Goal: Information Seeking & Learning: Learn about a topic

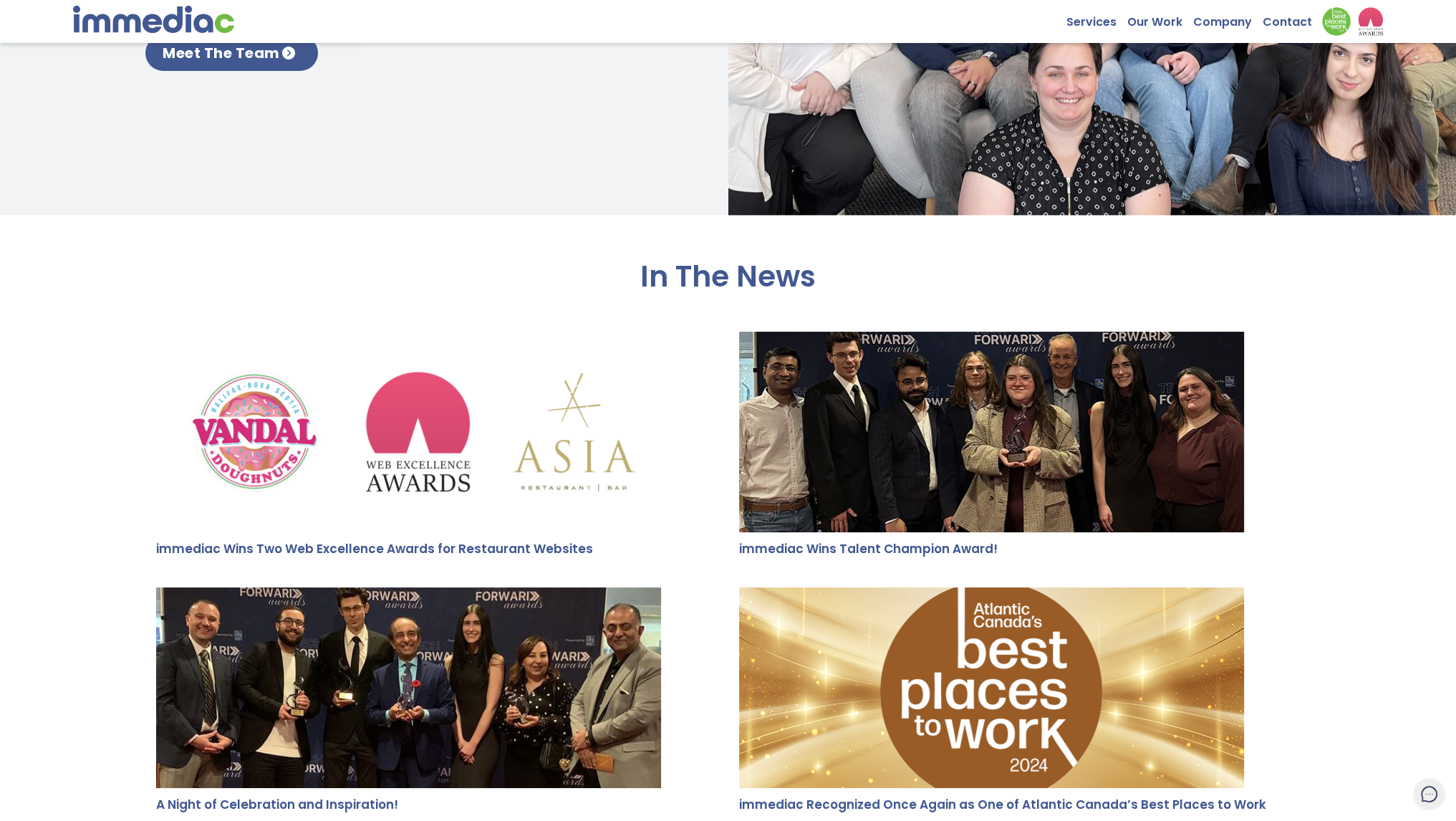
scroll to position [2650, 0]
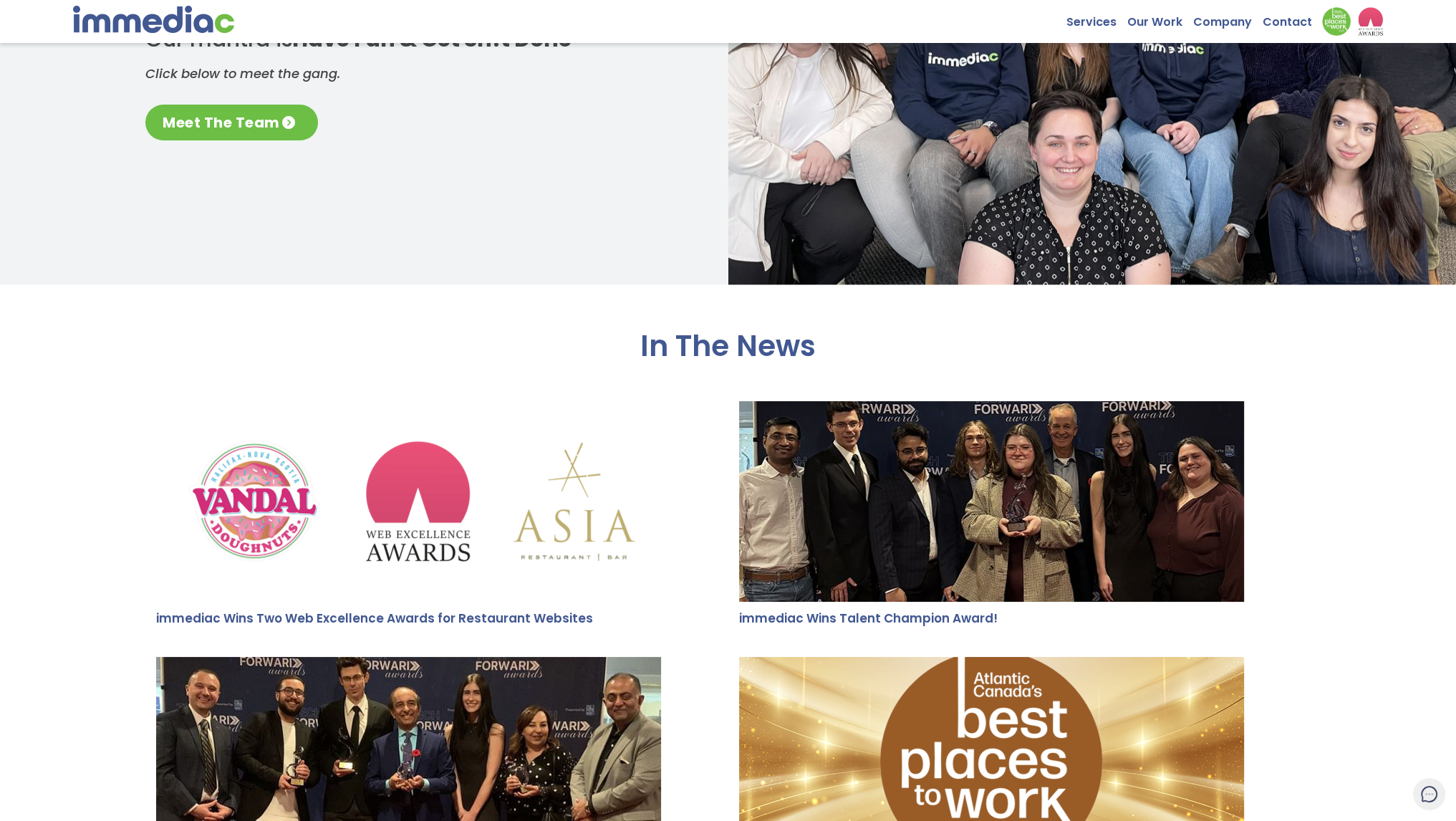
click at [208, 120] on link "Meet The Team" at bounding box center [231, 122] width 173 height 36
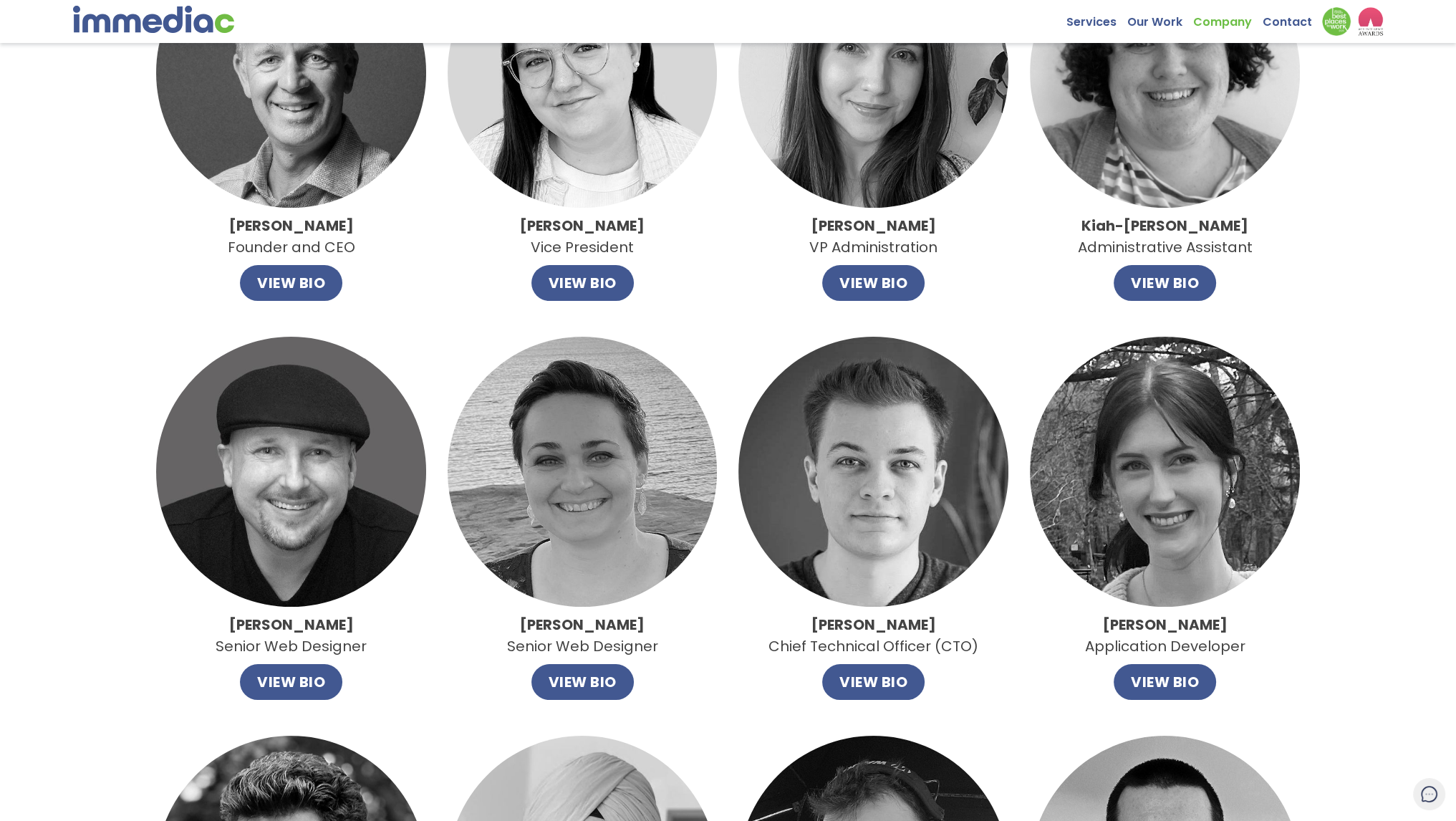
scroll to position [215, 0]
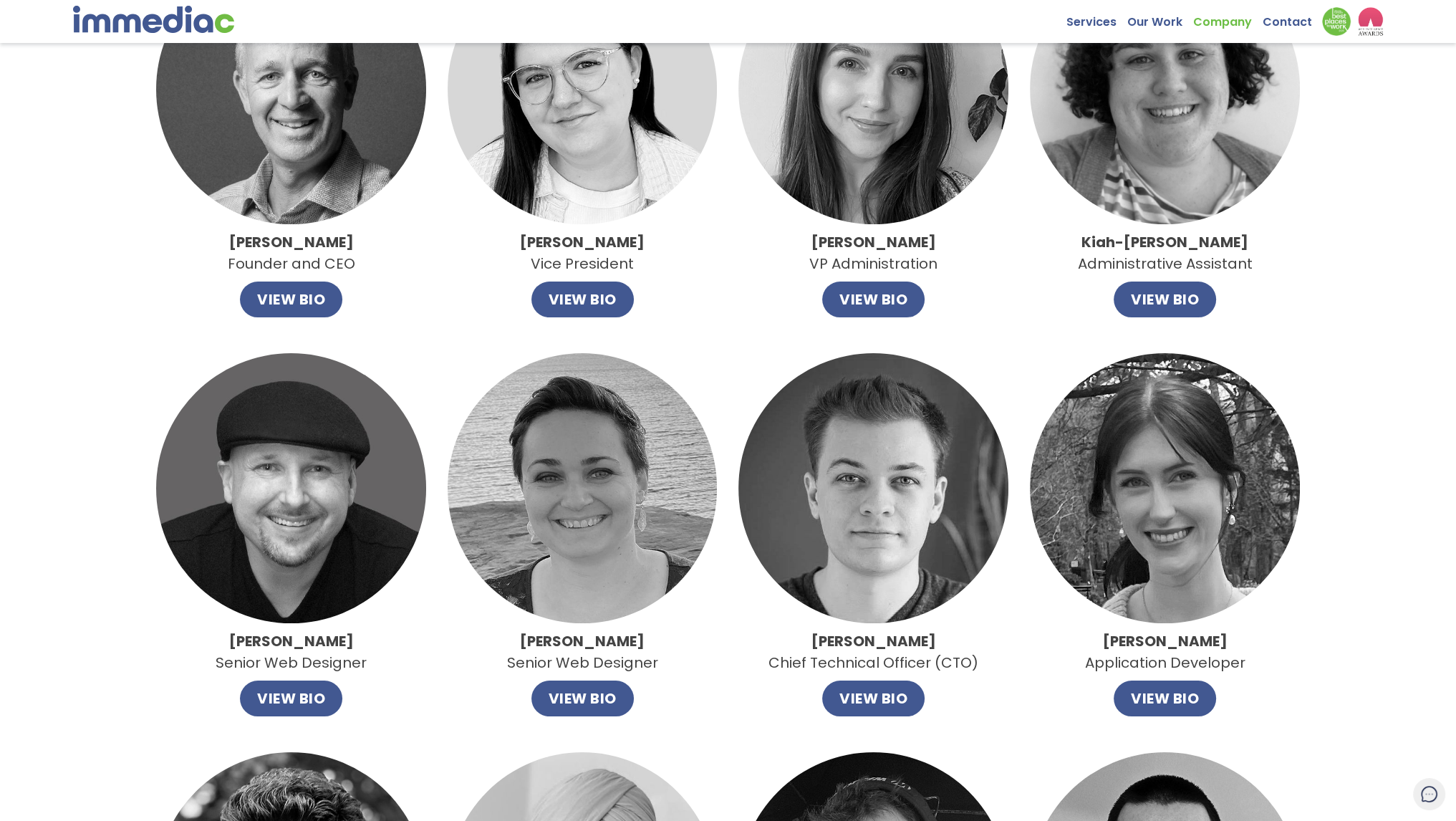
click at [237, 293] on div "John Leahy Founder and CEO VIEW BIO" at bounding box center [291, 136] width 270 height 363
click at [261, 296] on button "VIEW BIO" at bounding box center [291, 299] width 102 height 36
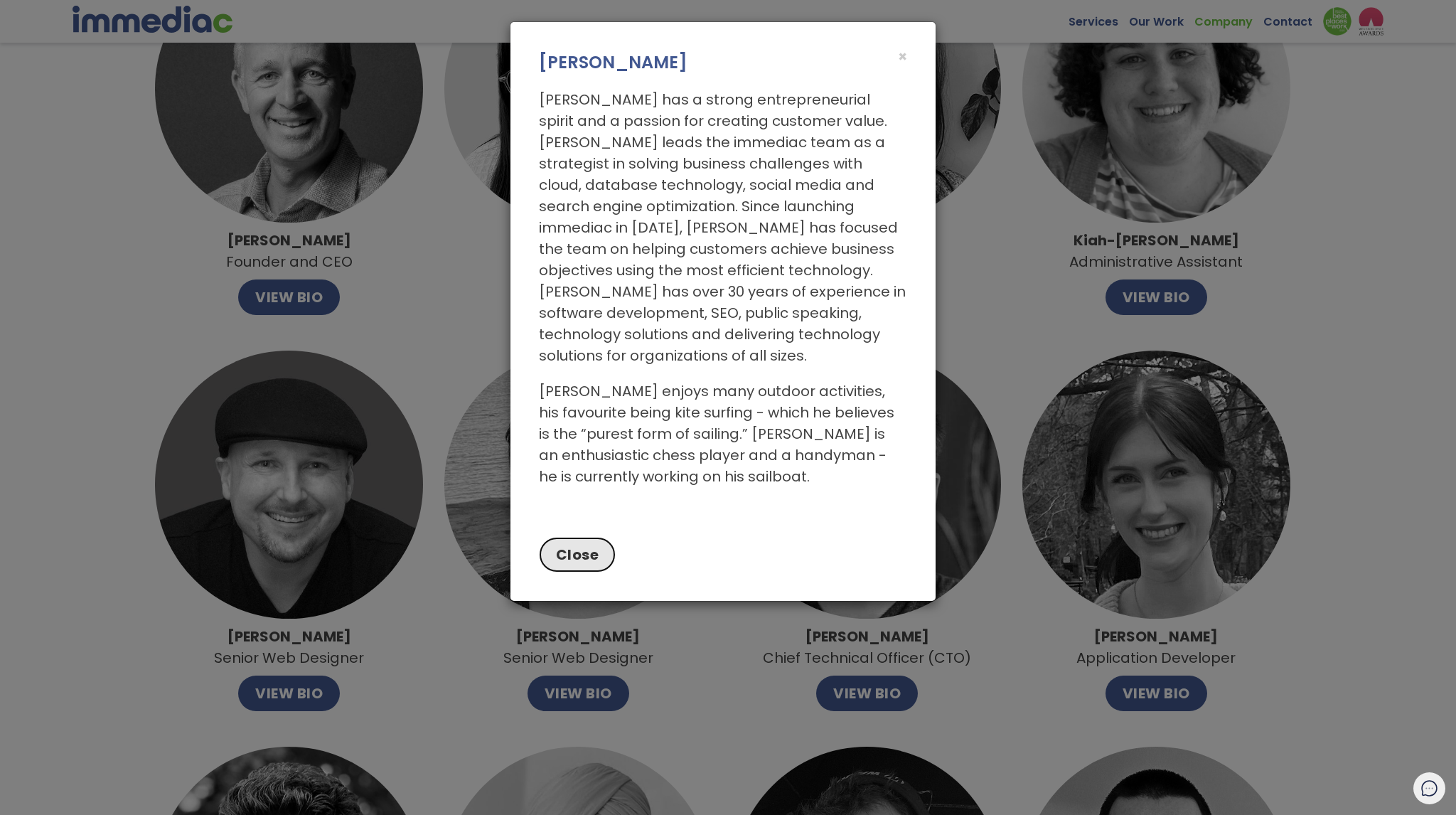
click at [598, 537] on button "Close" at bounding box center [578, 554] width 77 height 36
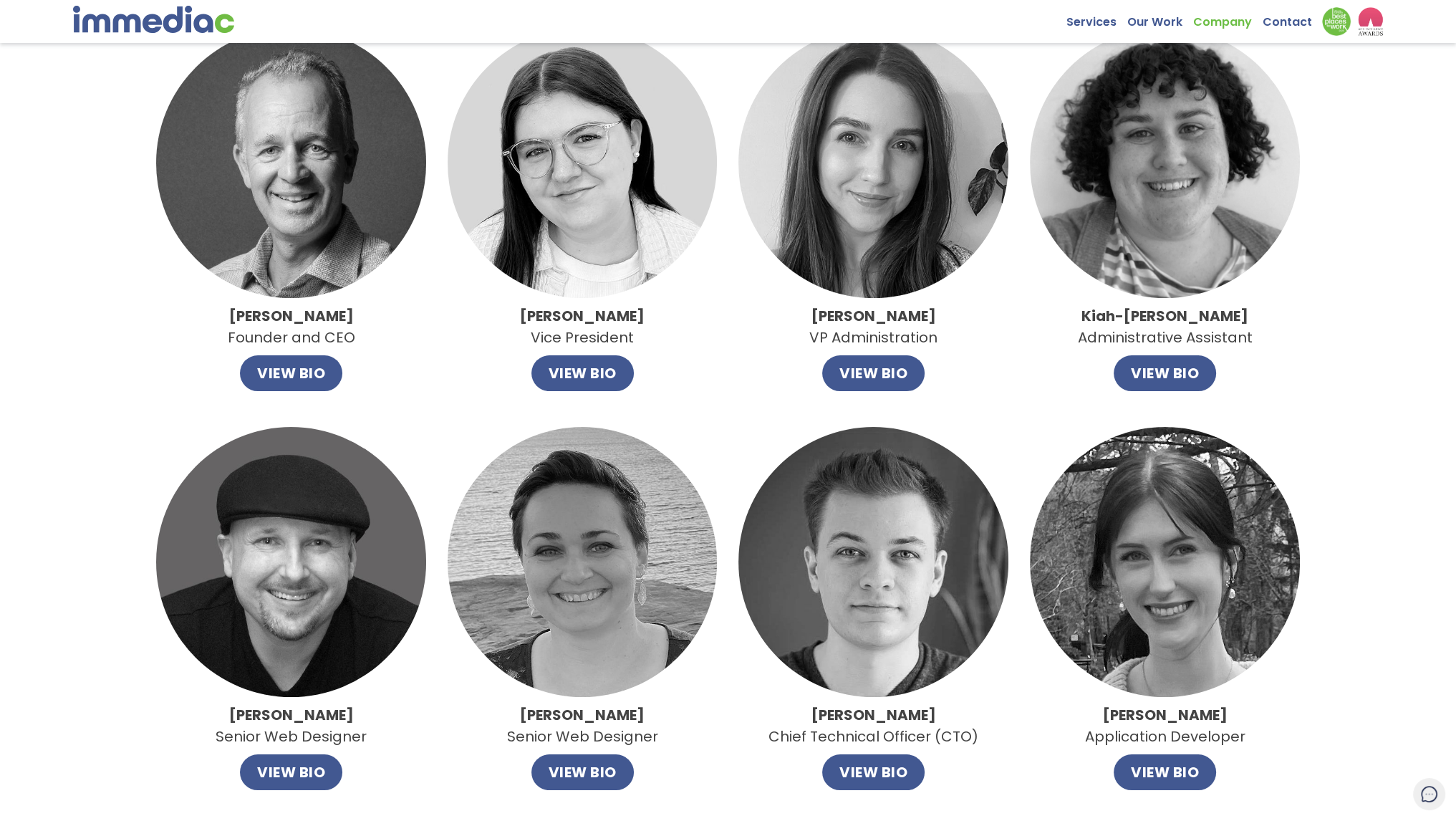
scroll to position [0, 0]
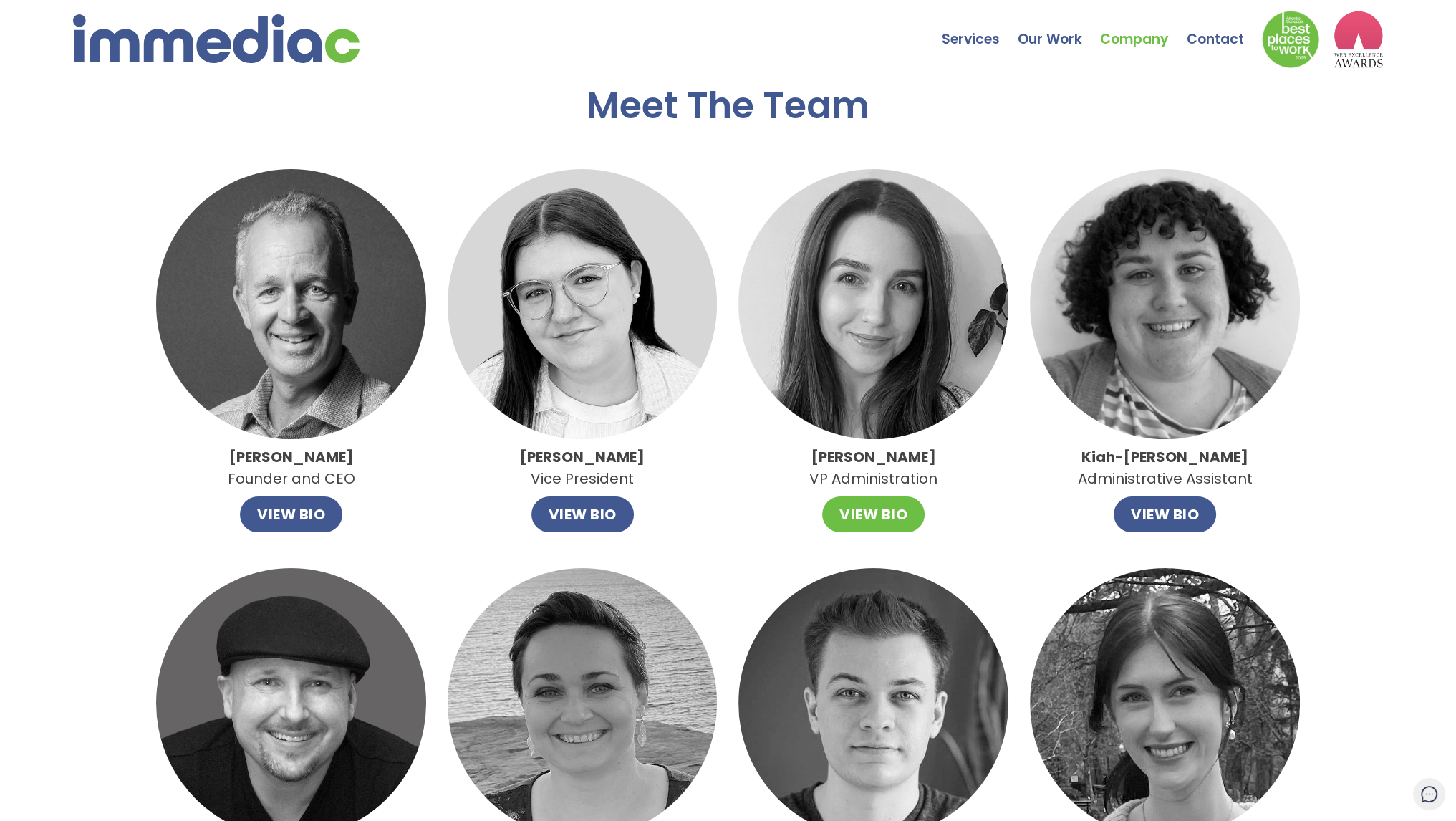
click at [887, 514] on button "VIEW BIO" at bounding box center [873, 513] width 102 height 36
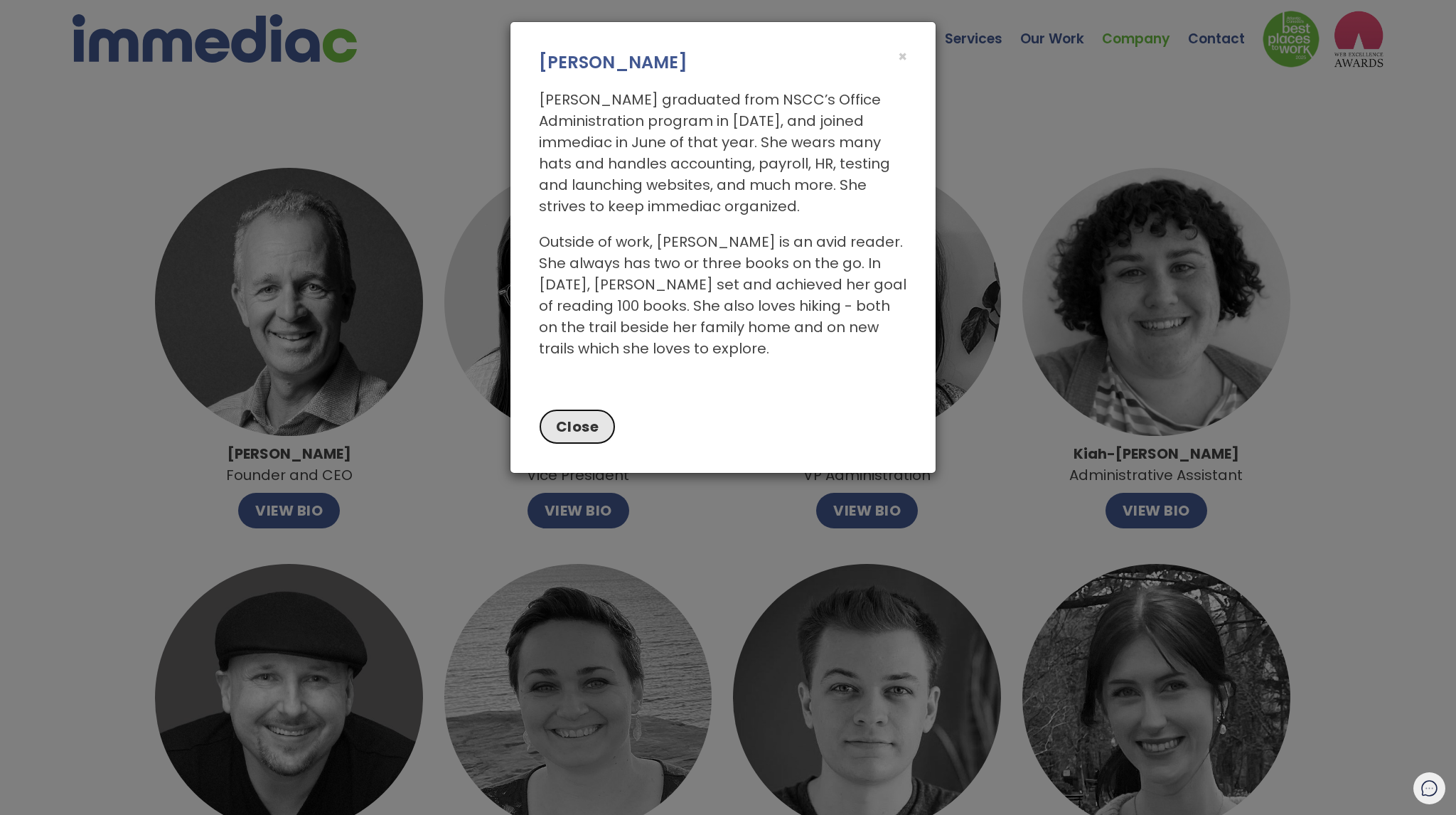
click at [578, 423] on button "Close" at bounding box center [578, 426] width 77 height 36
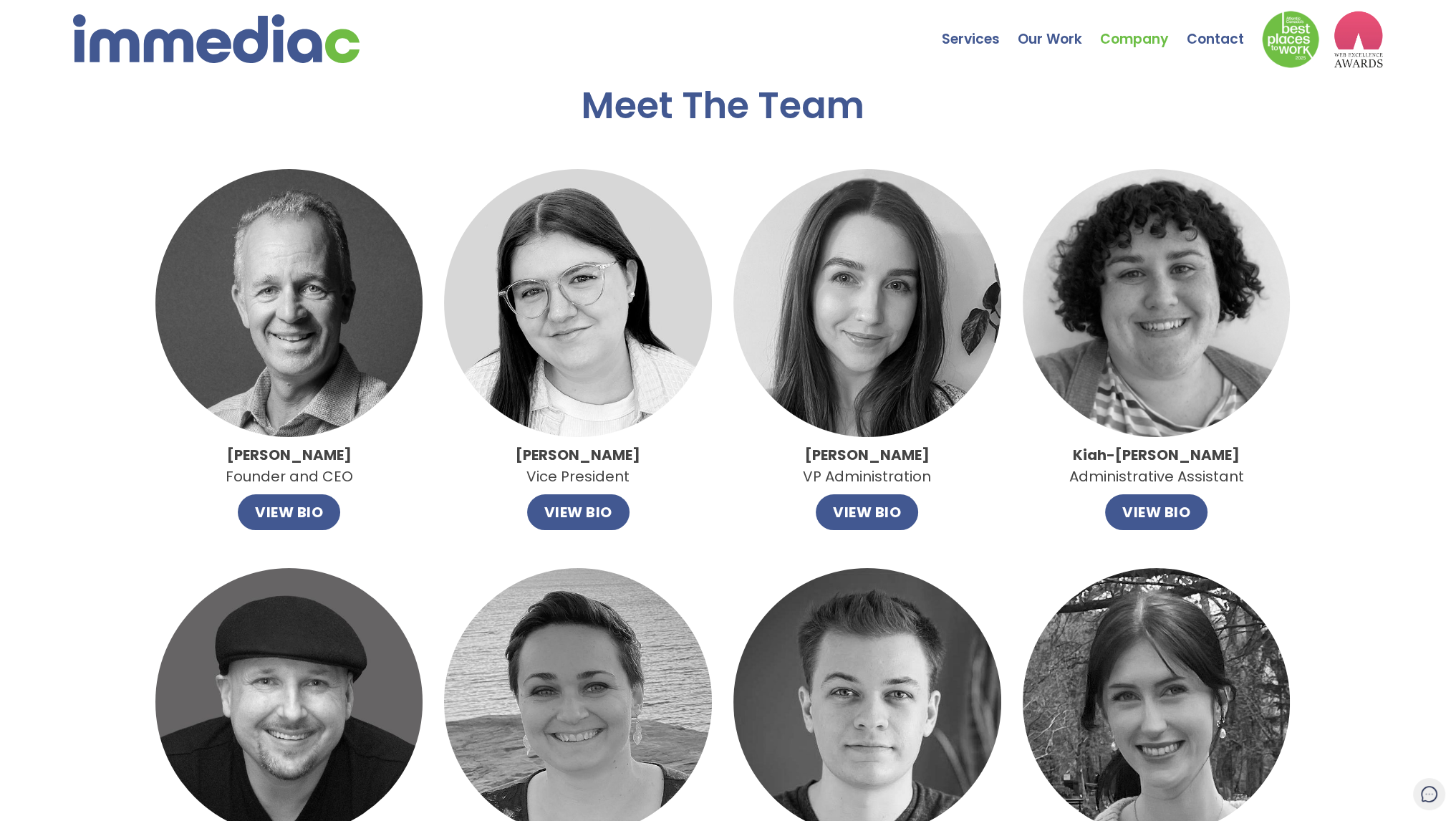
click at [604, 515] on button "VIEW BIO" at bounding box center [578, 512] width 102 height 36
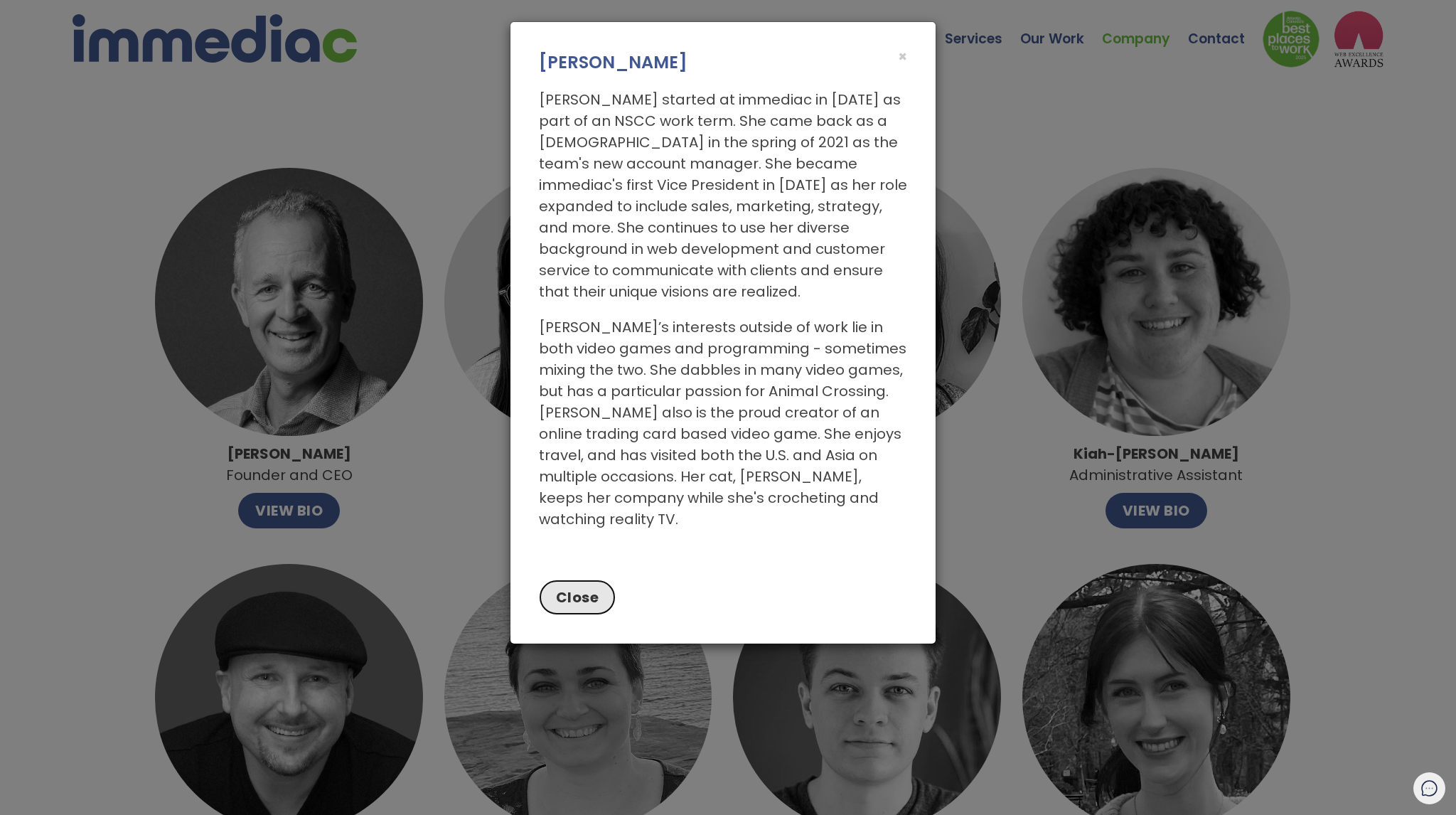
click at [591, 579] on button "Close" at bounding box center [578, 597] width 77 height 36
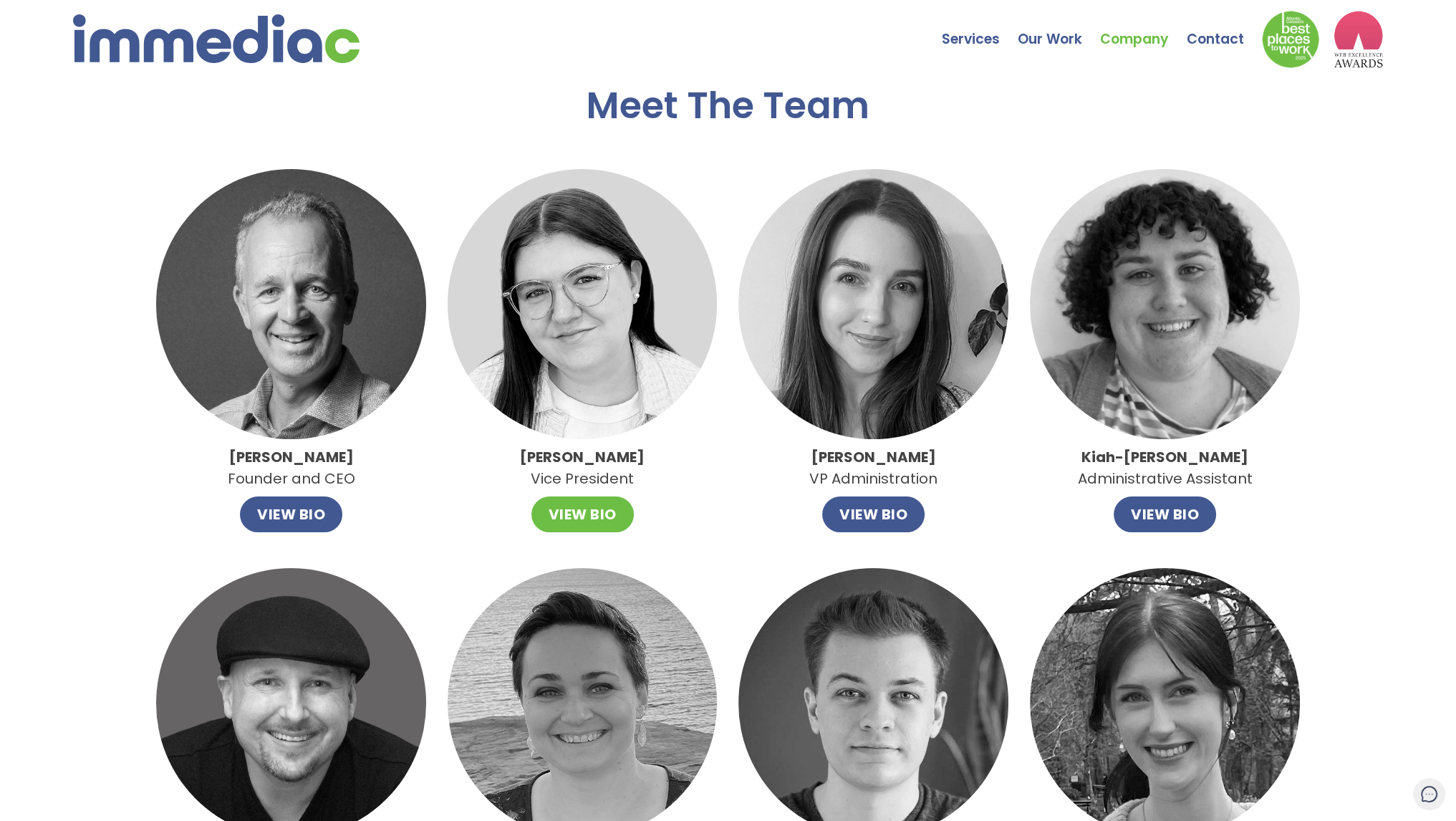
click at [562, 516] on button "VIEW BIO" at bounding box center [582, 513] width 102 height 36
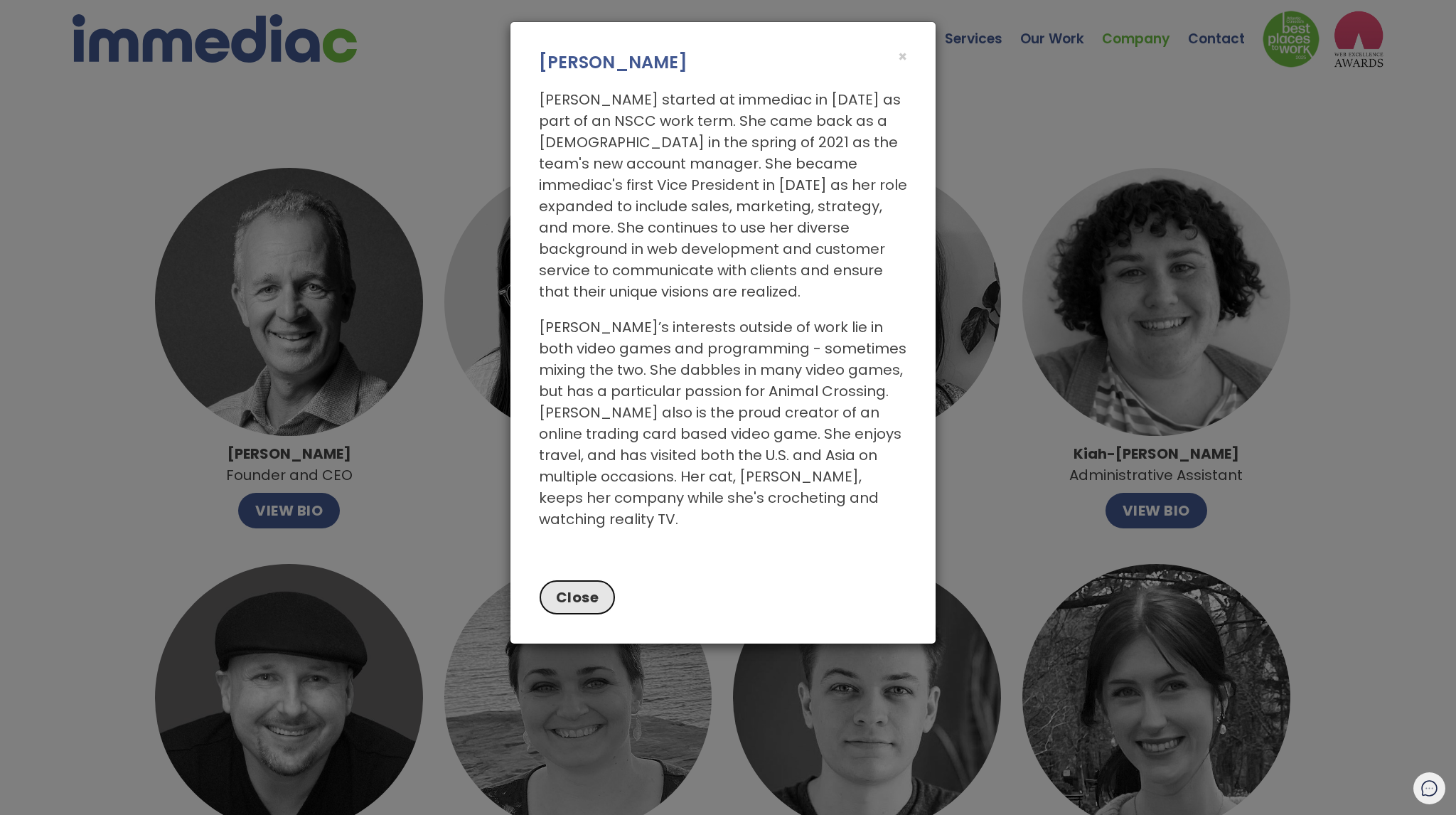
click at [587, 579] on button "Close" at bounding box center [578, 597] width 77 height 36
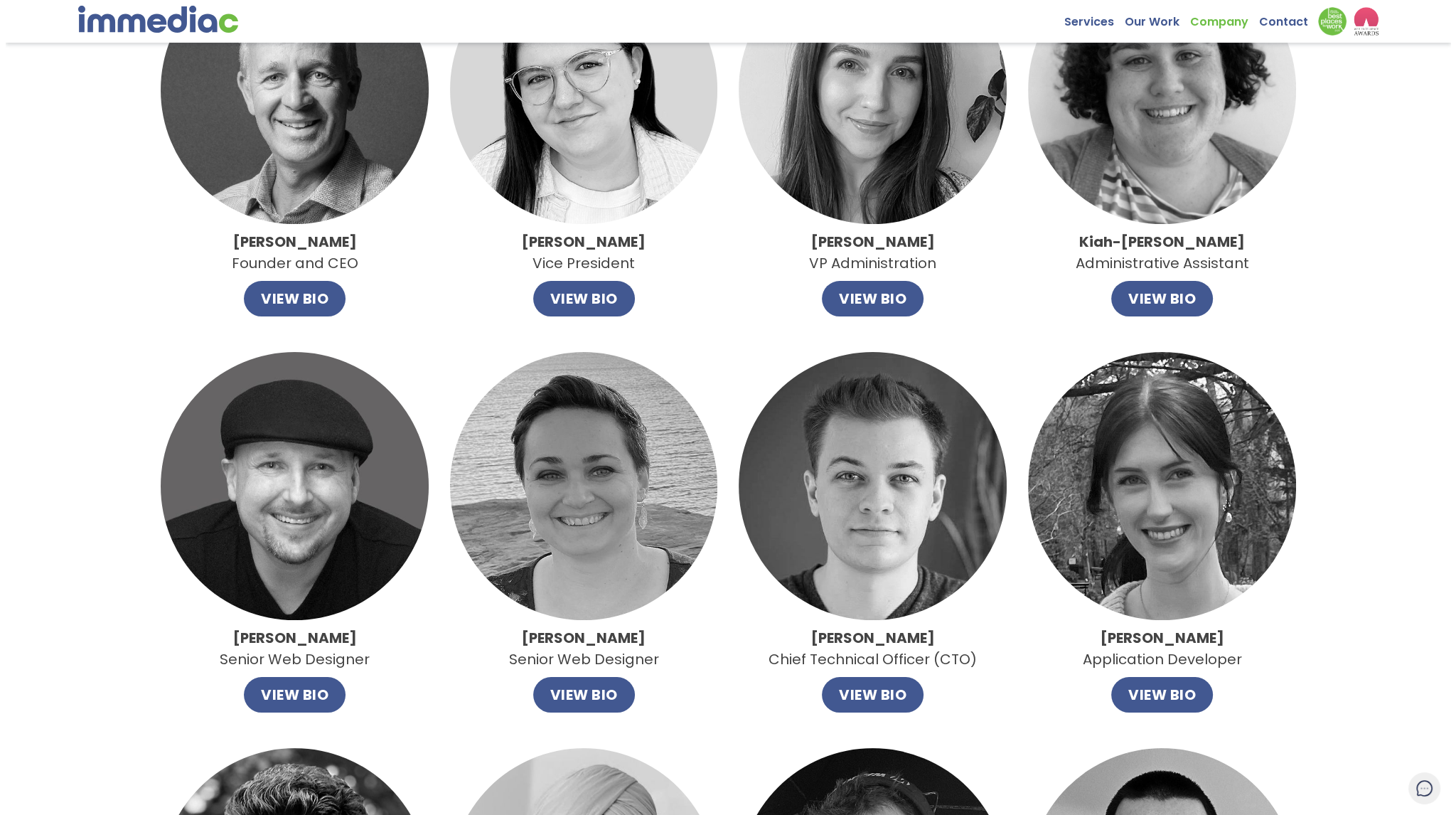
scroll to position [356, 0]
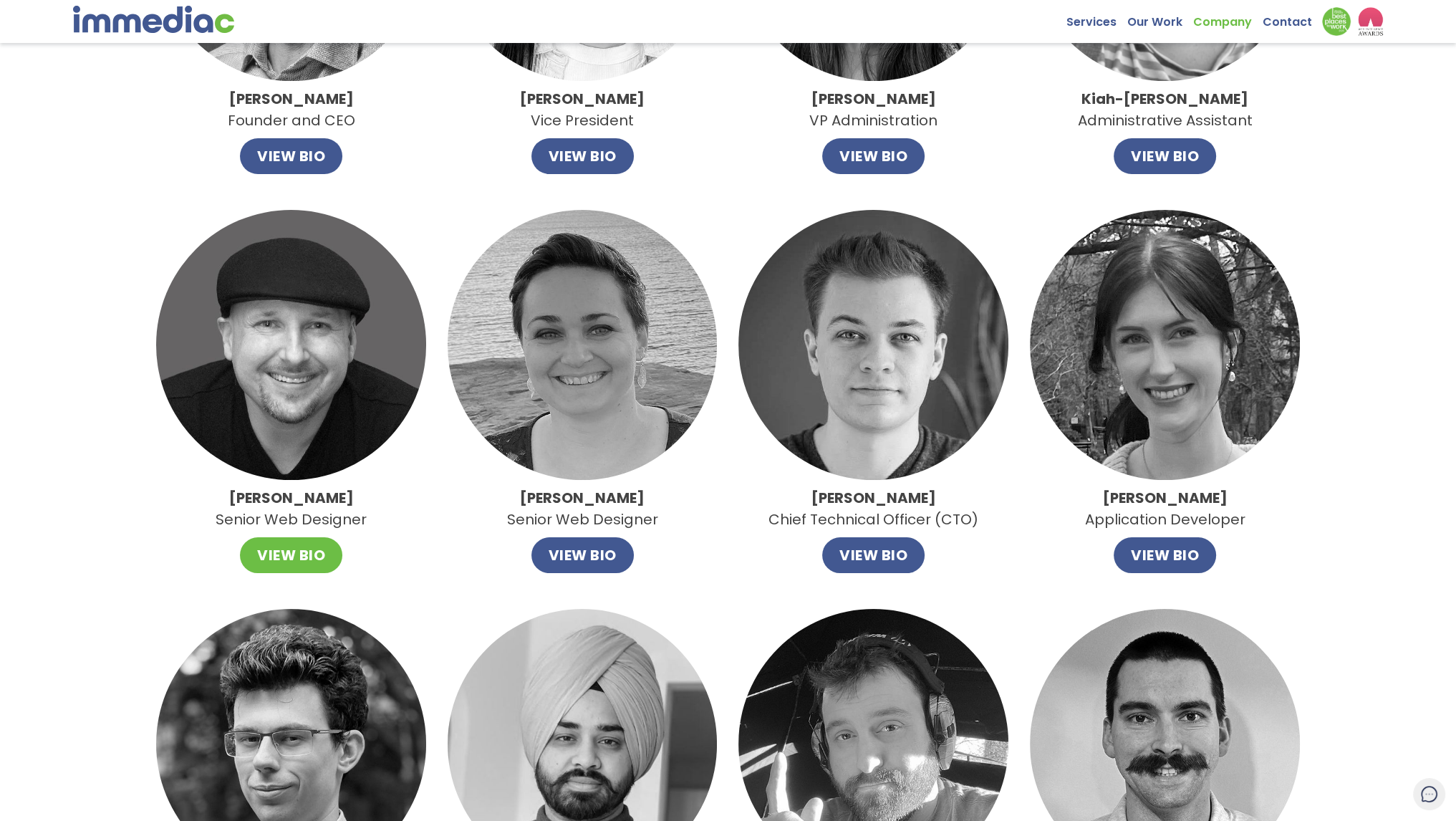
click at [297, 571] on button "VIEW BIO" at bounding box center [291, 555] width 102 height 36
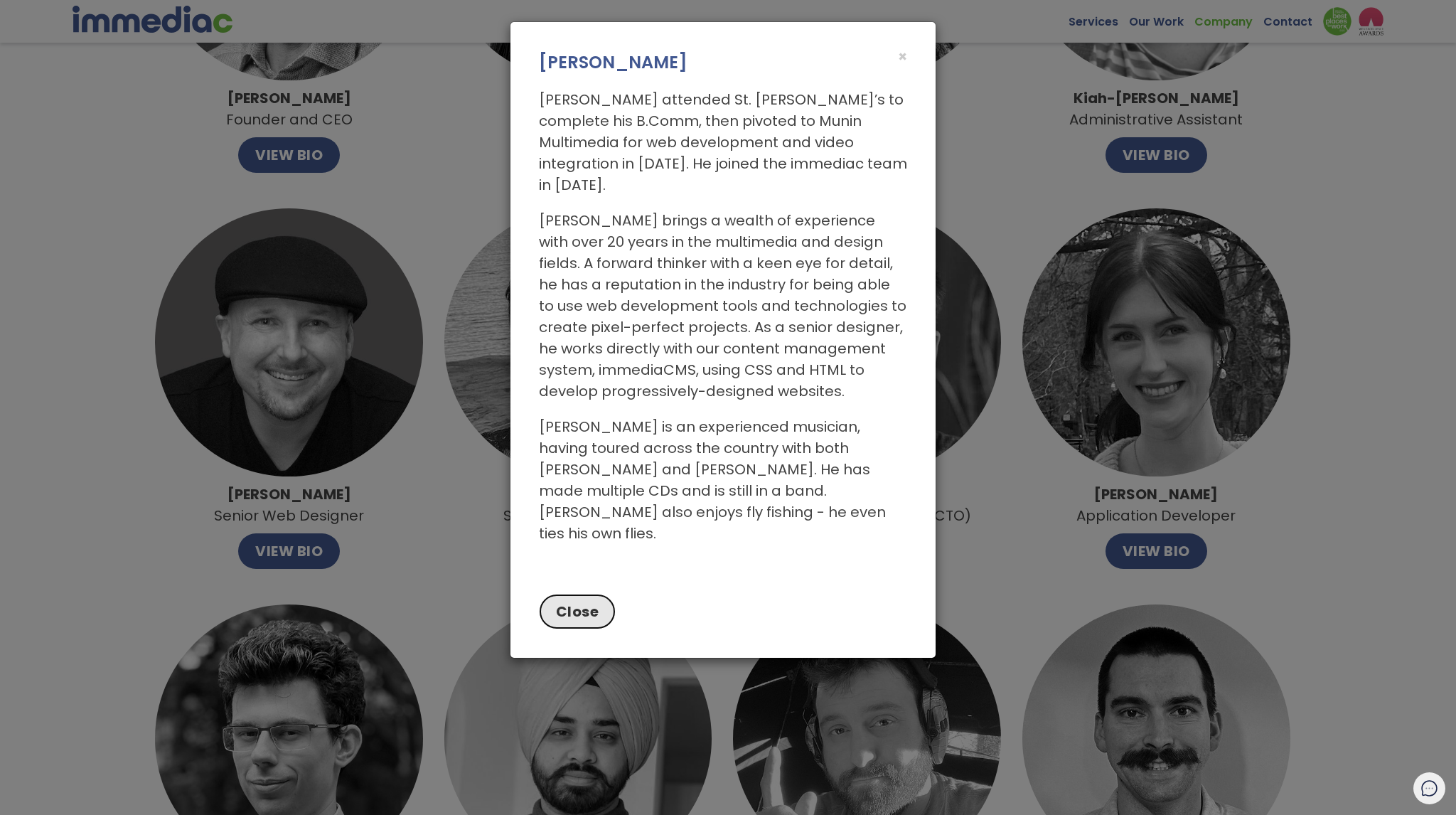
click at [580, 594] on button "Close" at bounding box center [578, 611] width 77 height 36
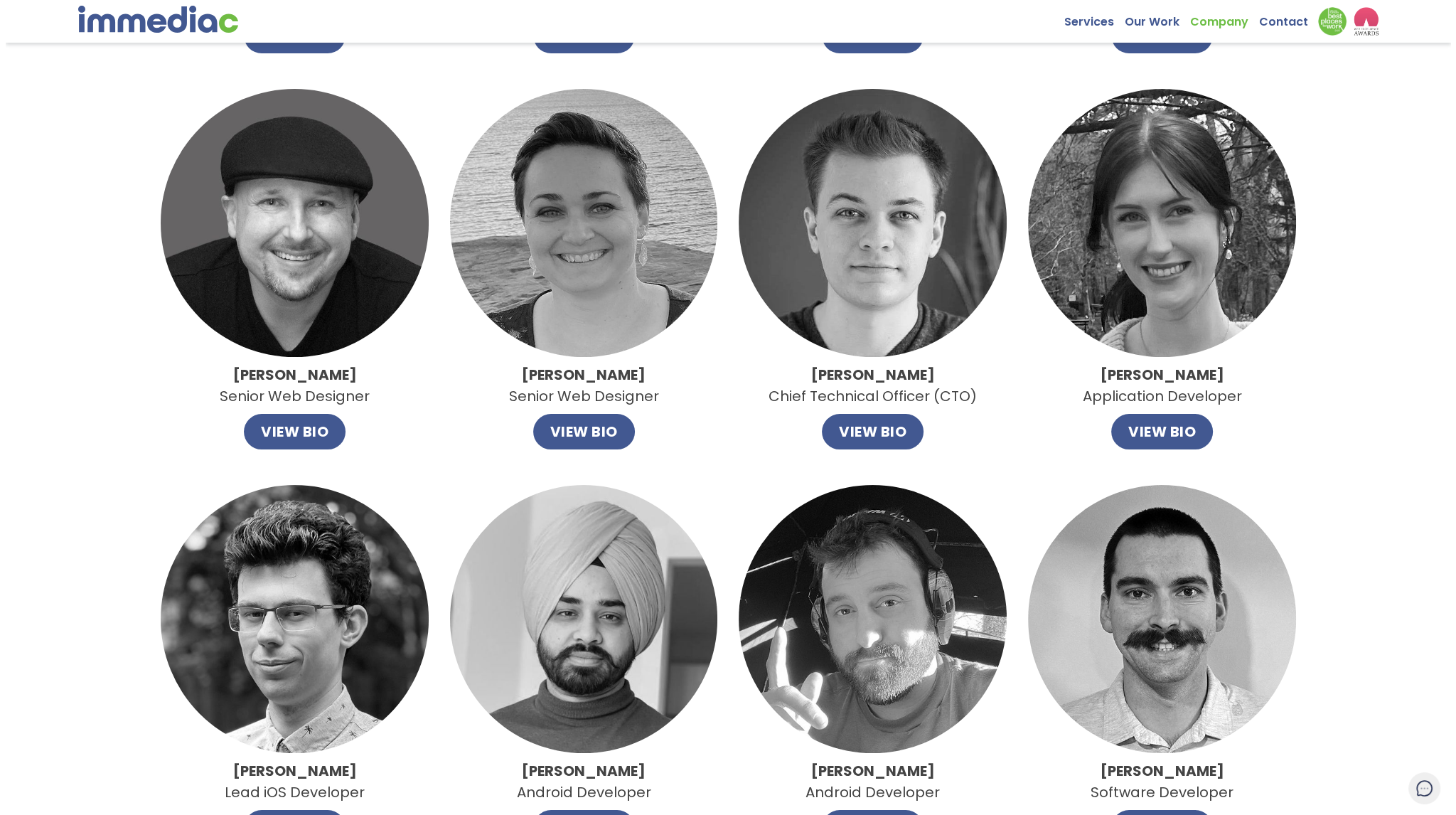
scroll to position [569, 0]
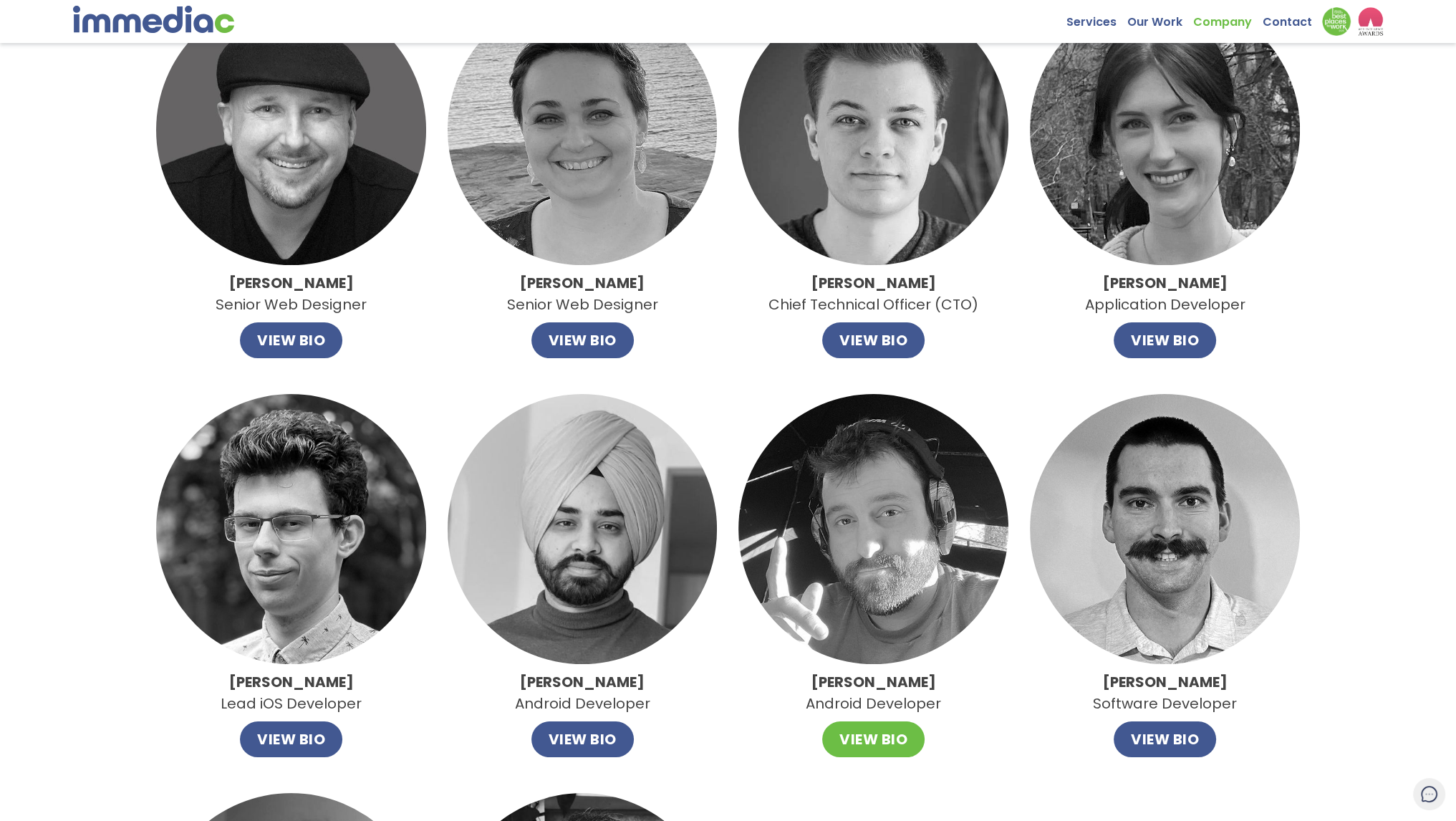
click at [896, 733] on button "VIEW BIO" at bounding box center [873, 739] width 102 height 36
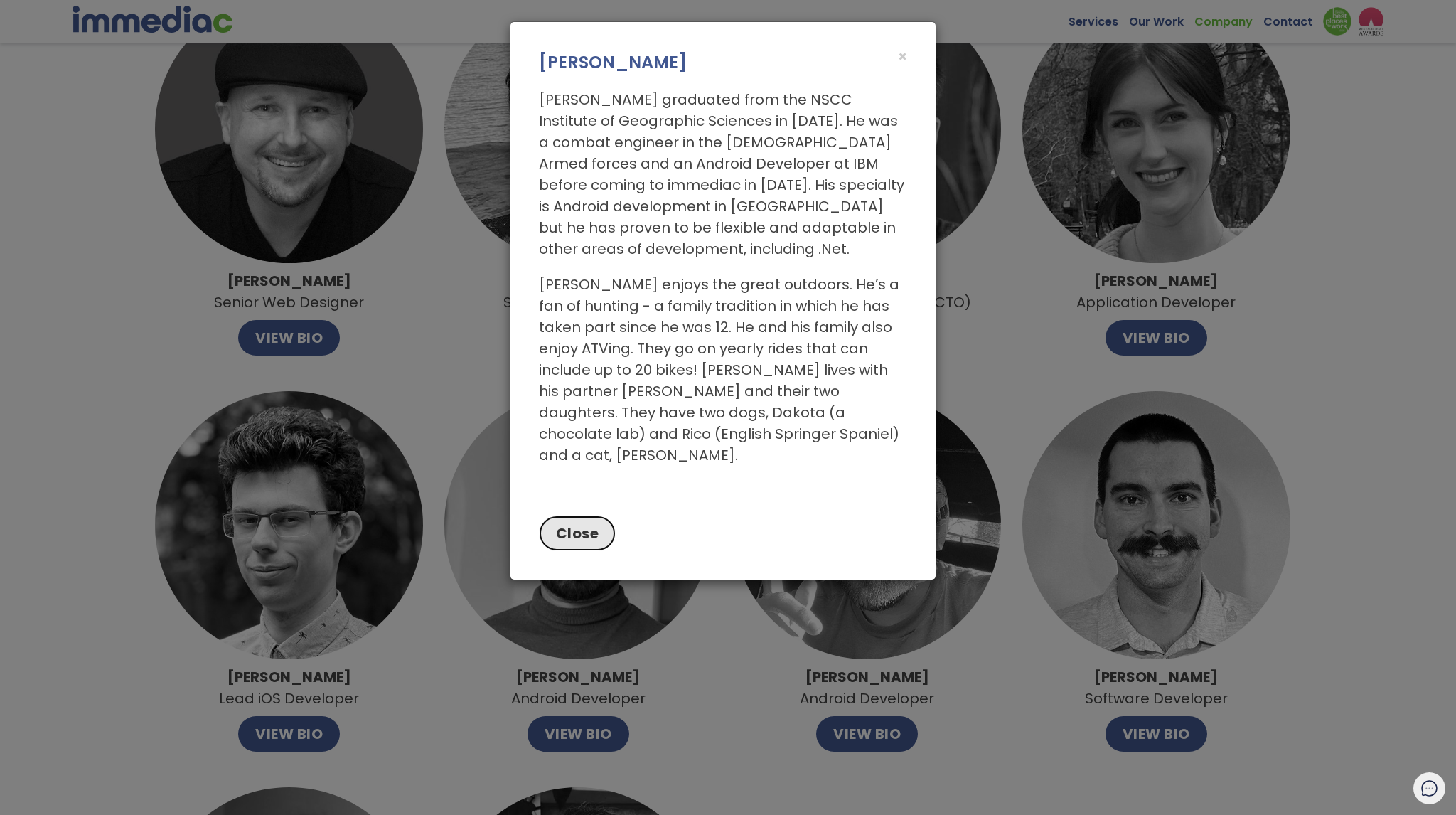
click at [588, 516] on button "Close" at bounding box center [578, 533] width 77 height 36
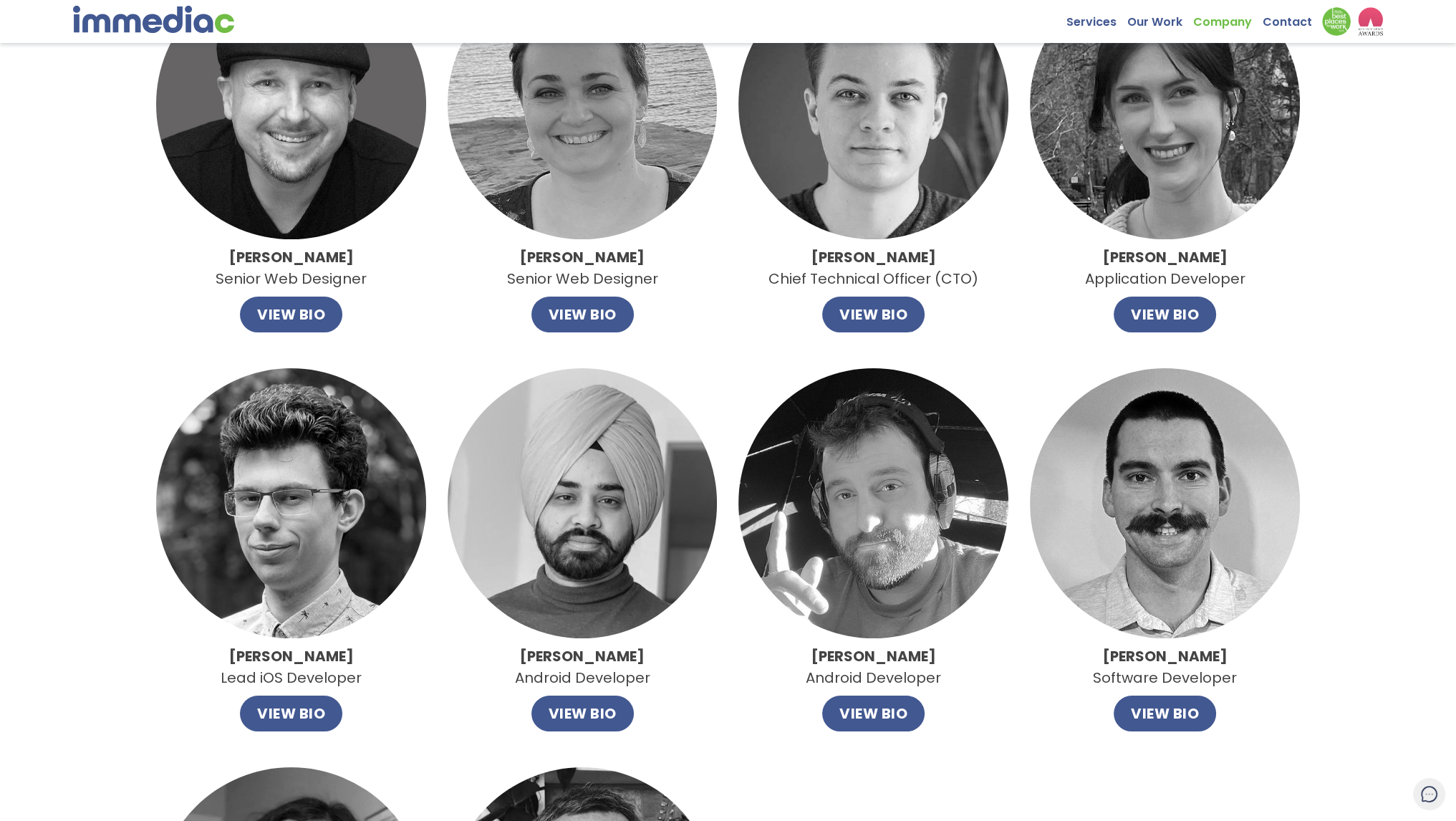
scroll to position [645, 0]
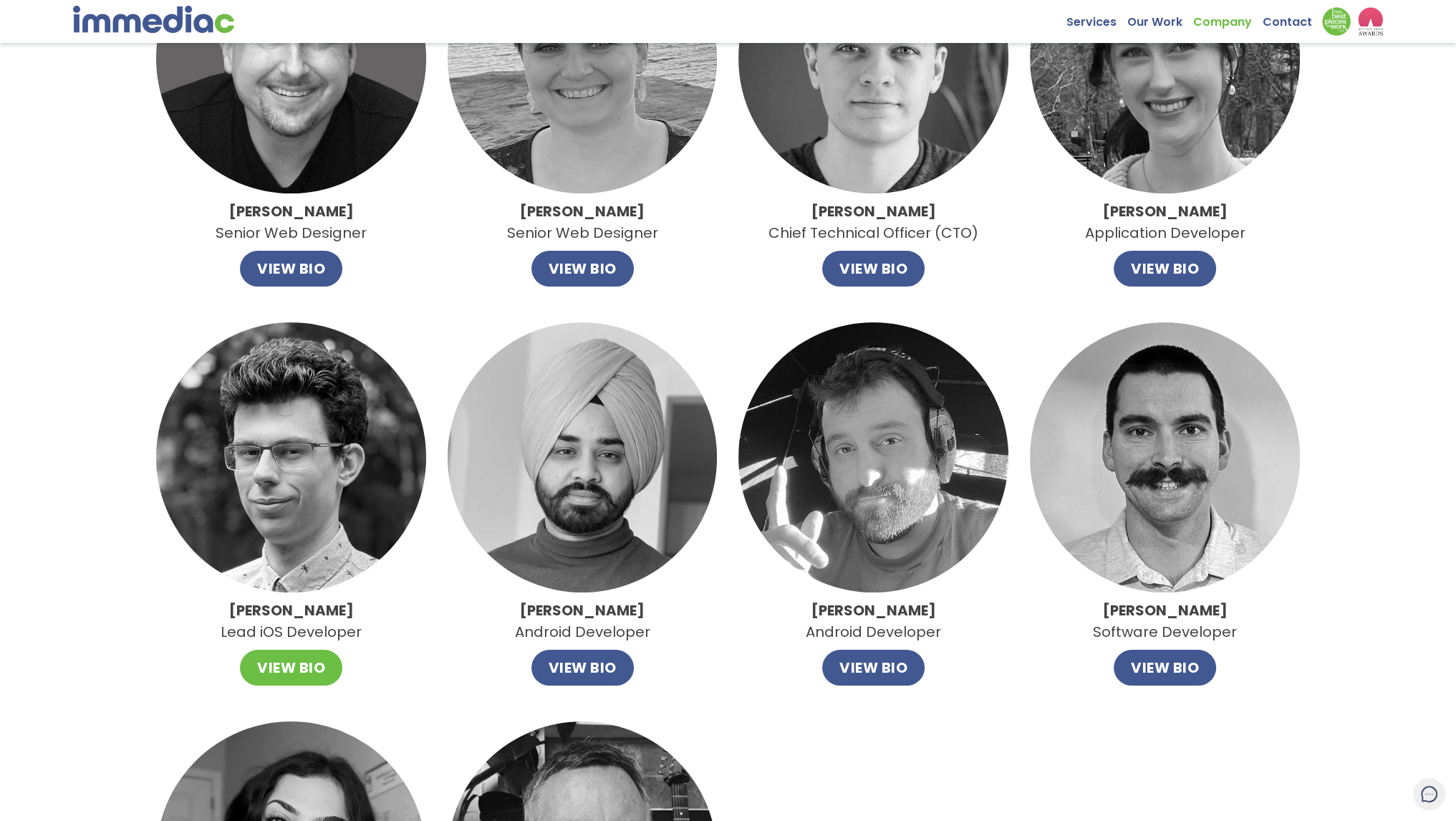
click at [292, 669] on button "VIEW BIO" at bounding box center [291, 667] width 102 height 36
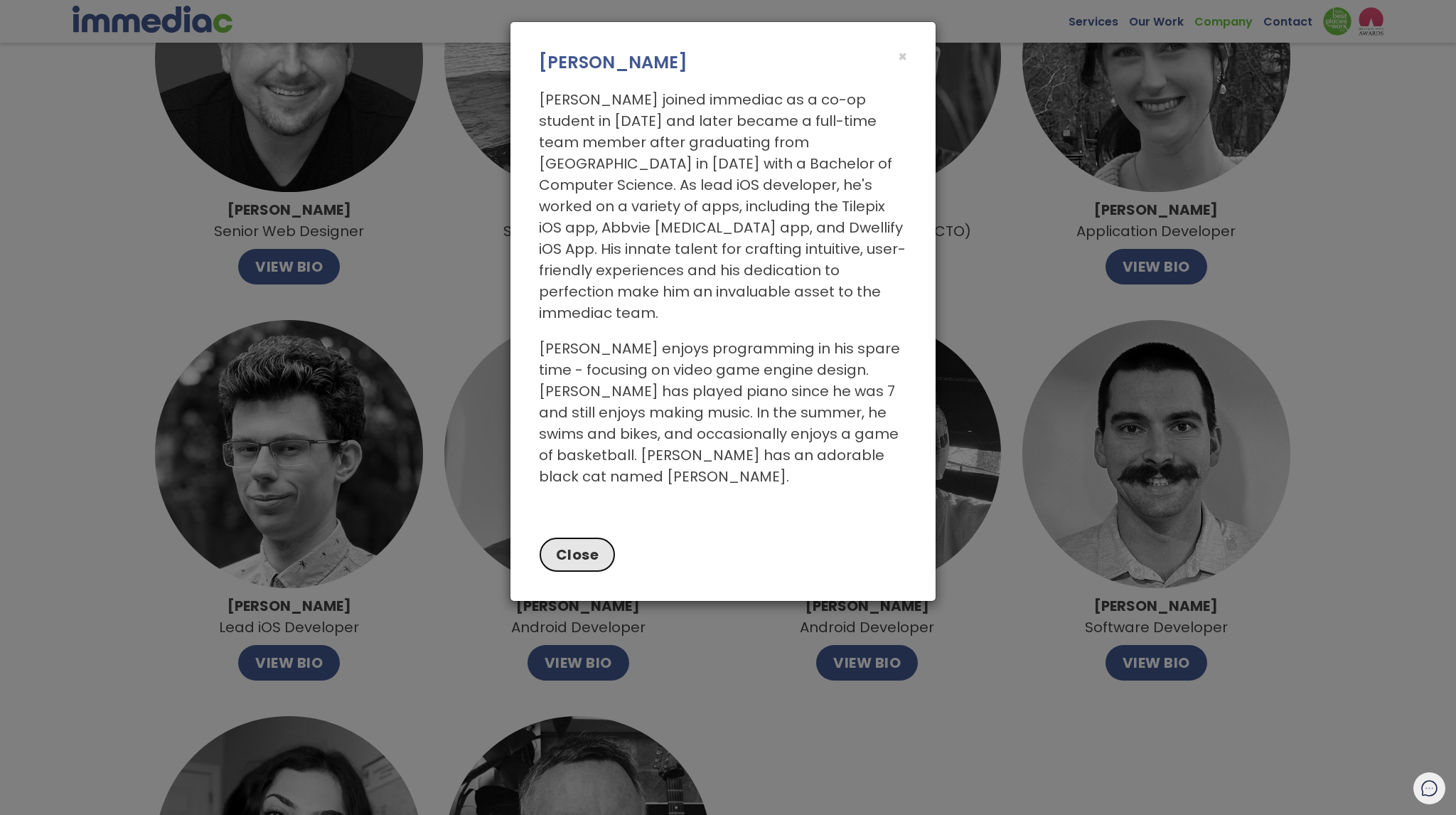
click at [582, 537] on button "Close" at bounding box center [578, 554] width 77 height 36
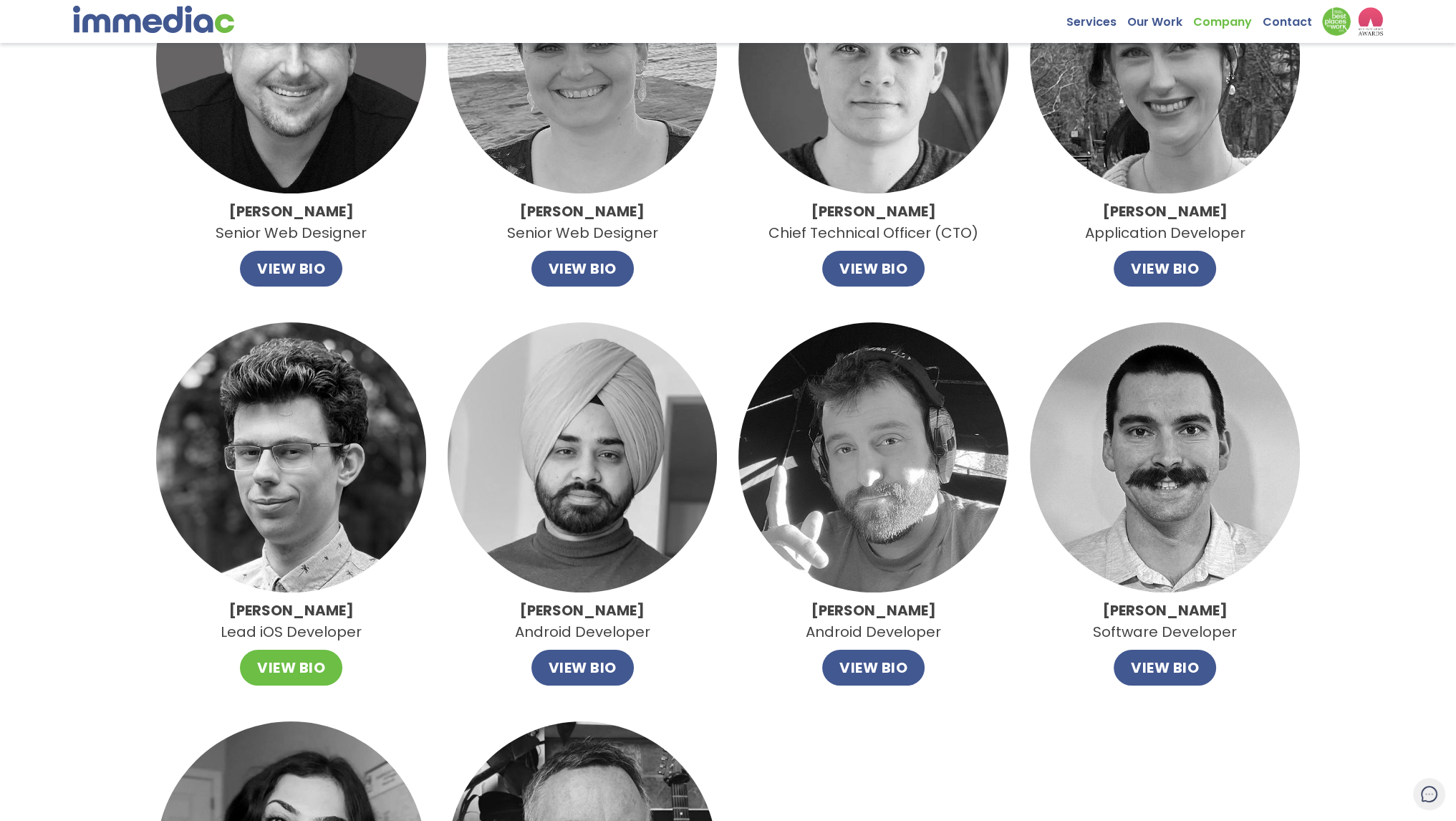
click at [272, 654] on button "VIEW BIO" at bounding box center [291, 667] width 102 height 36
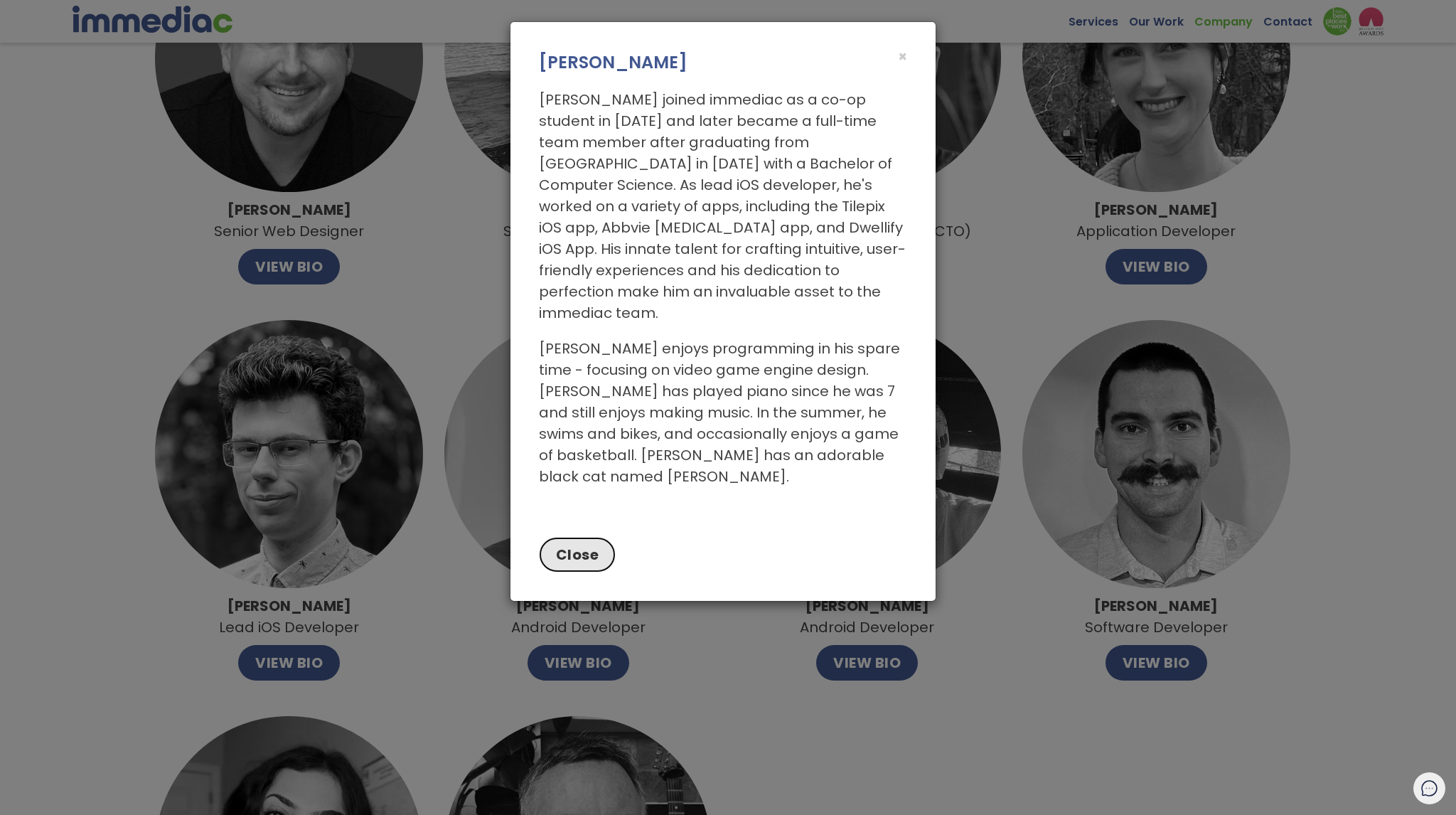
click at [574, 537] on button "Close" at bounding box center [578, 554] width 77 height 36
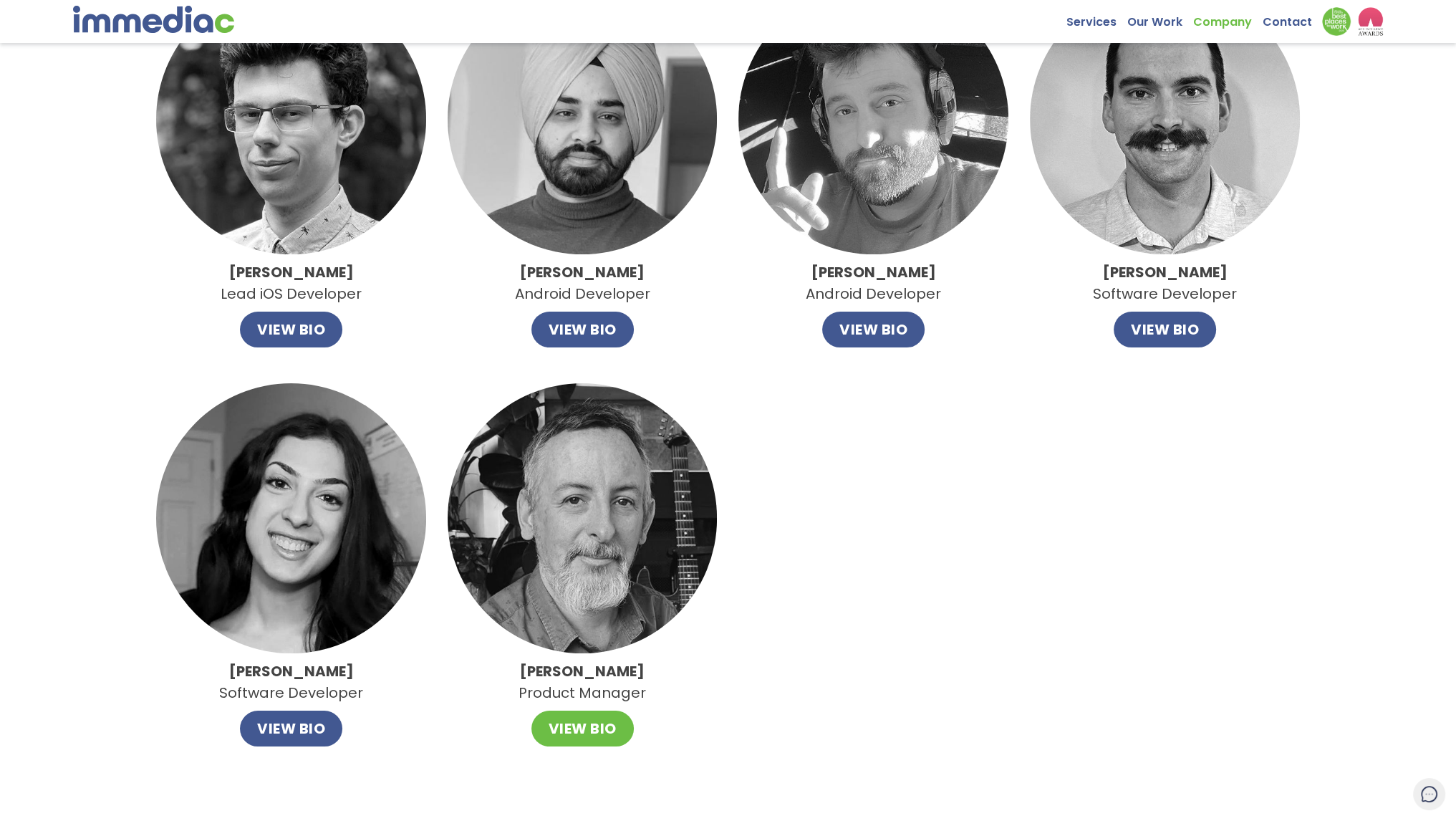
scroll to position [1074, 0]
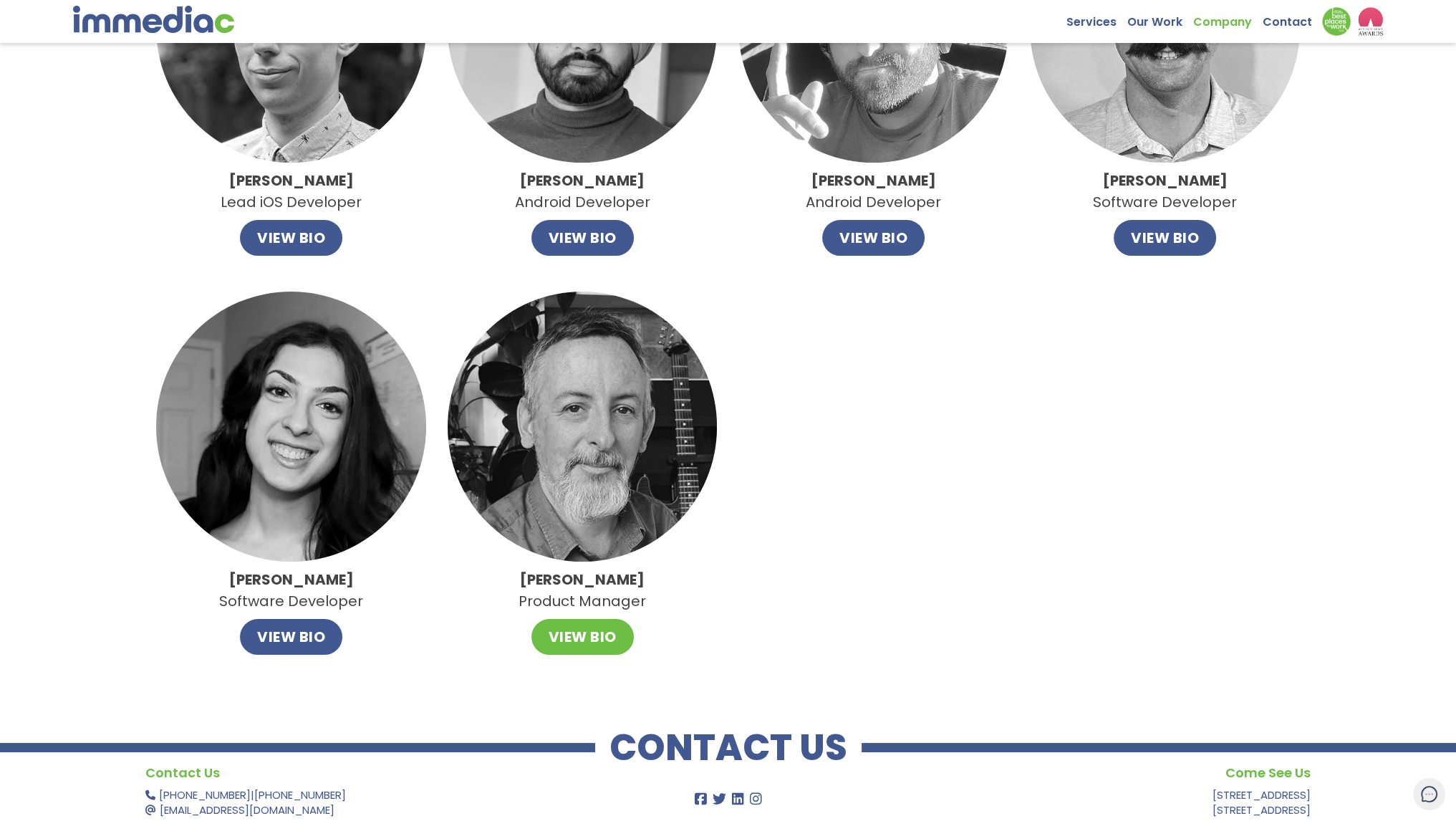
click at [590, 642] on button "VIEW BIO" at bounding box center [582, 636] width 102 height 36
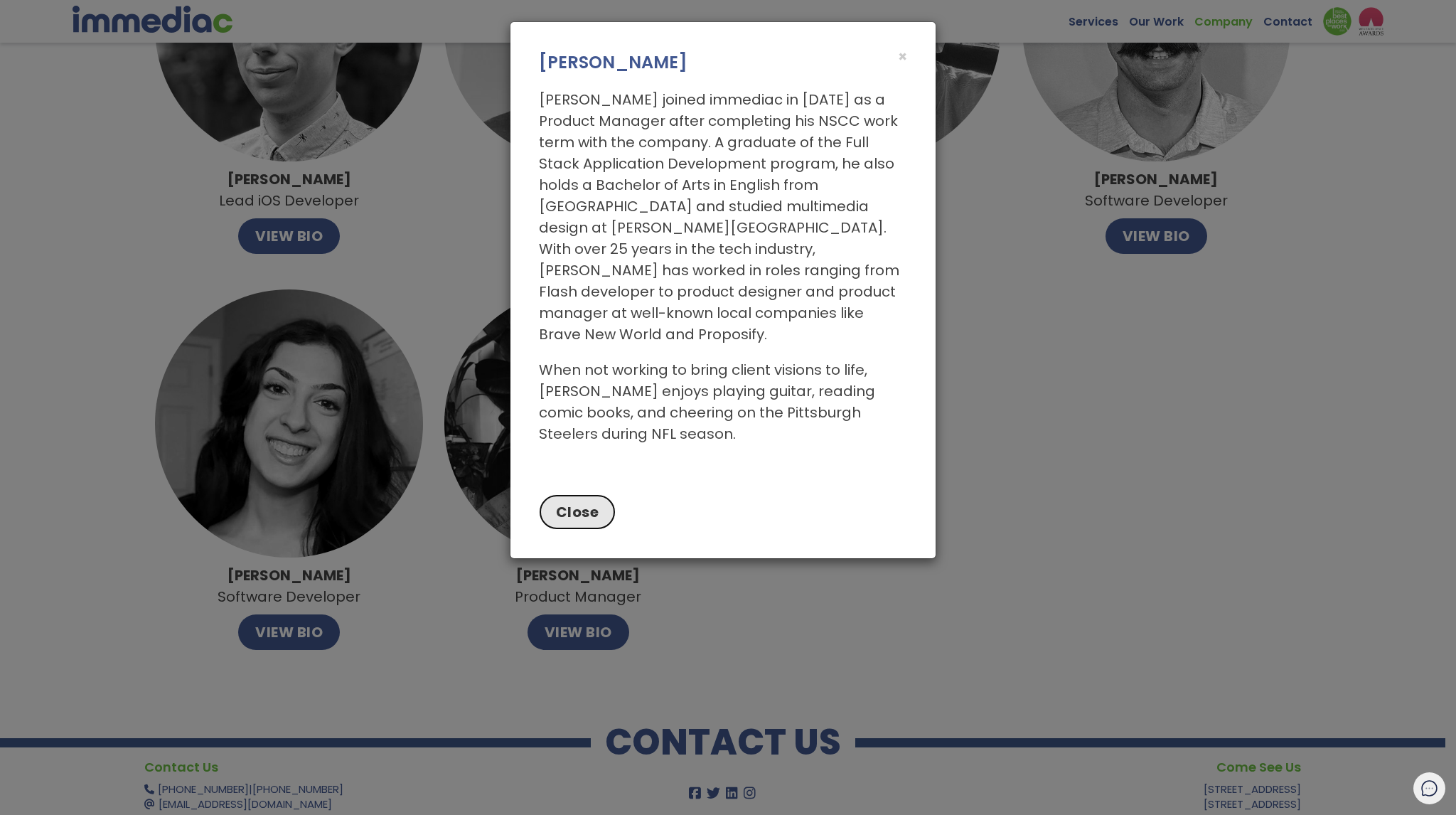
click at [586, 494] on button "Close" at bounding box center [578, 511] width 77 height 36
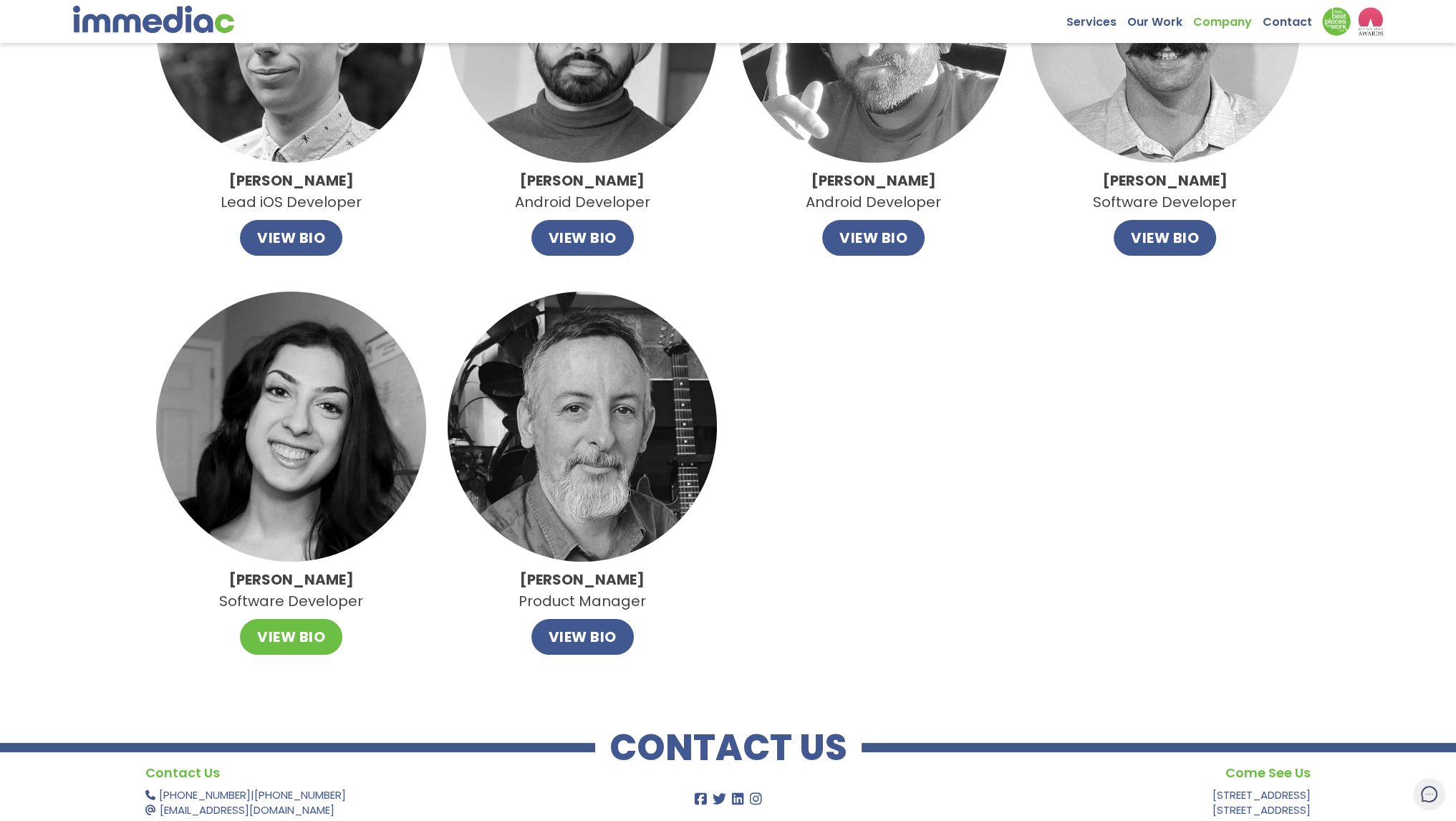
click at [308, 645] on button "VIEW BIO" at bounding box center [291, 636] width 102 height 36
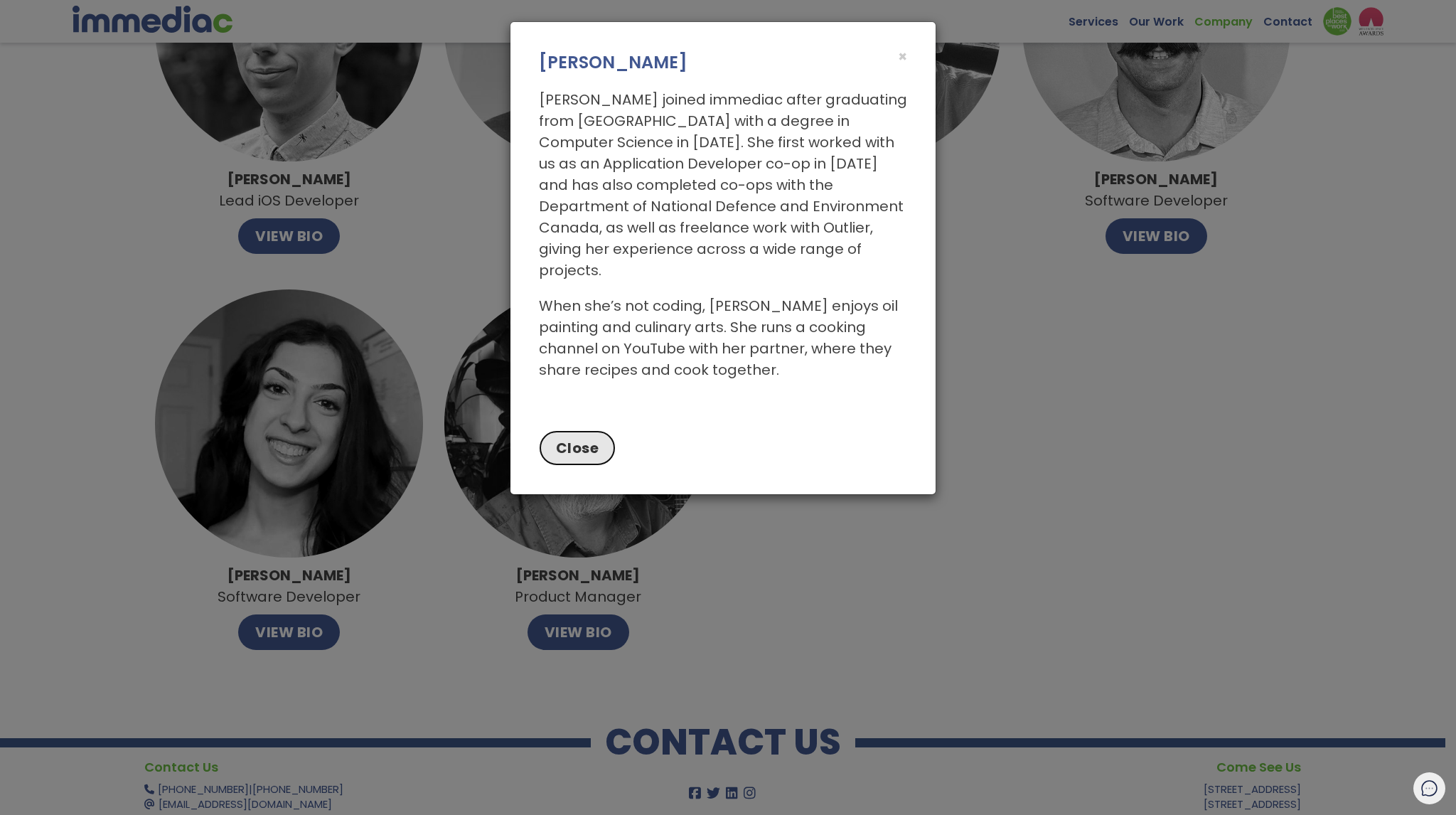
click at [581, 439] on button "Close" at bounding box center [578, 448] width 77 height 36
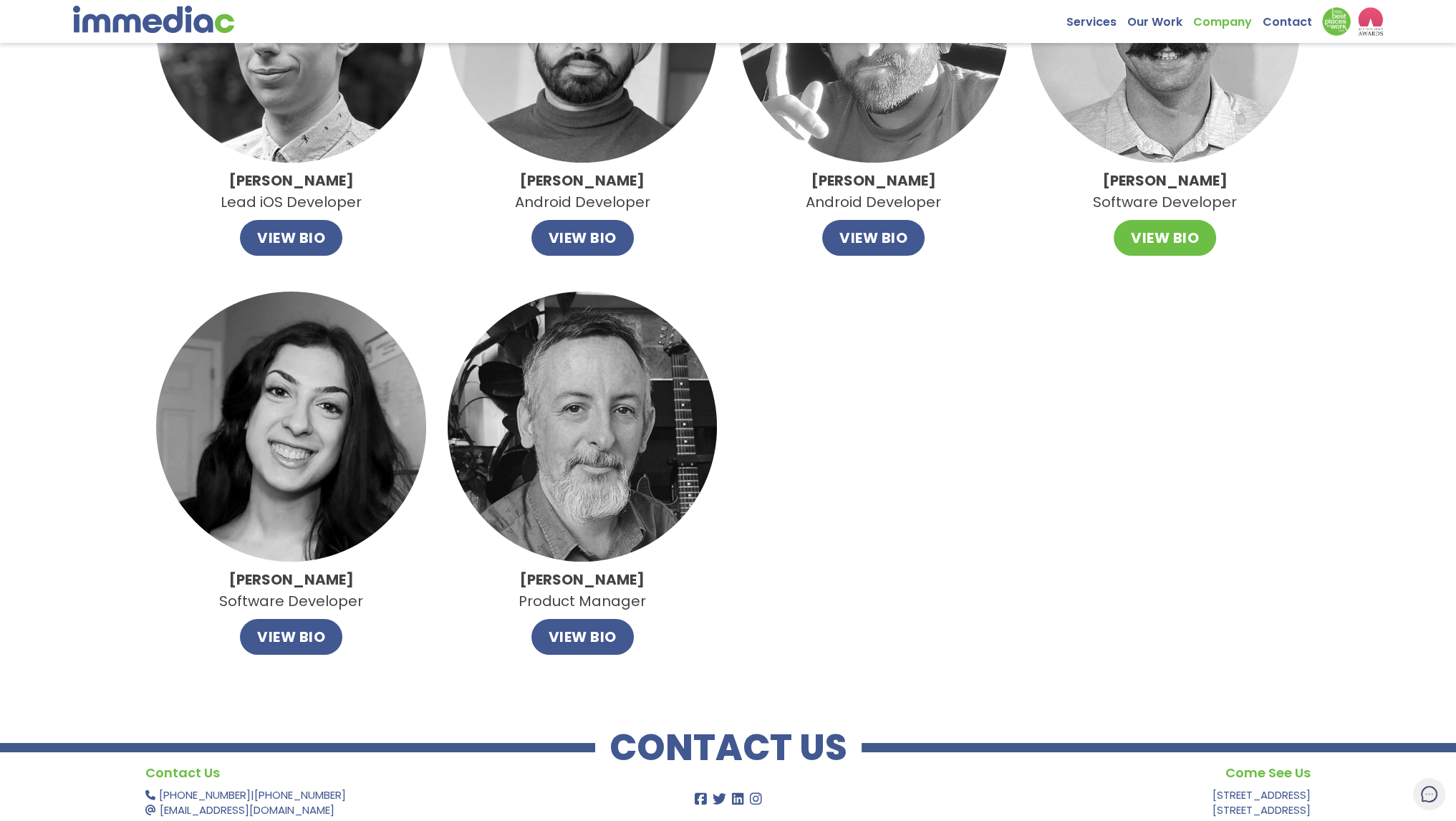
click at [1166, 233] on button "VIEW BIO" at bounding box center [1164, 237] width 102 height 36
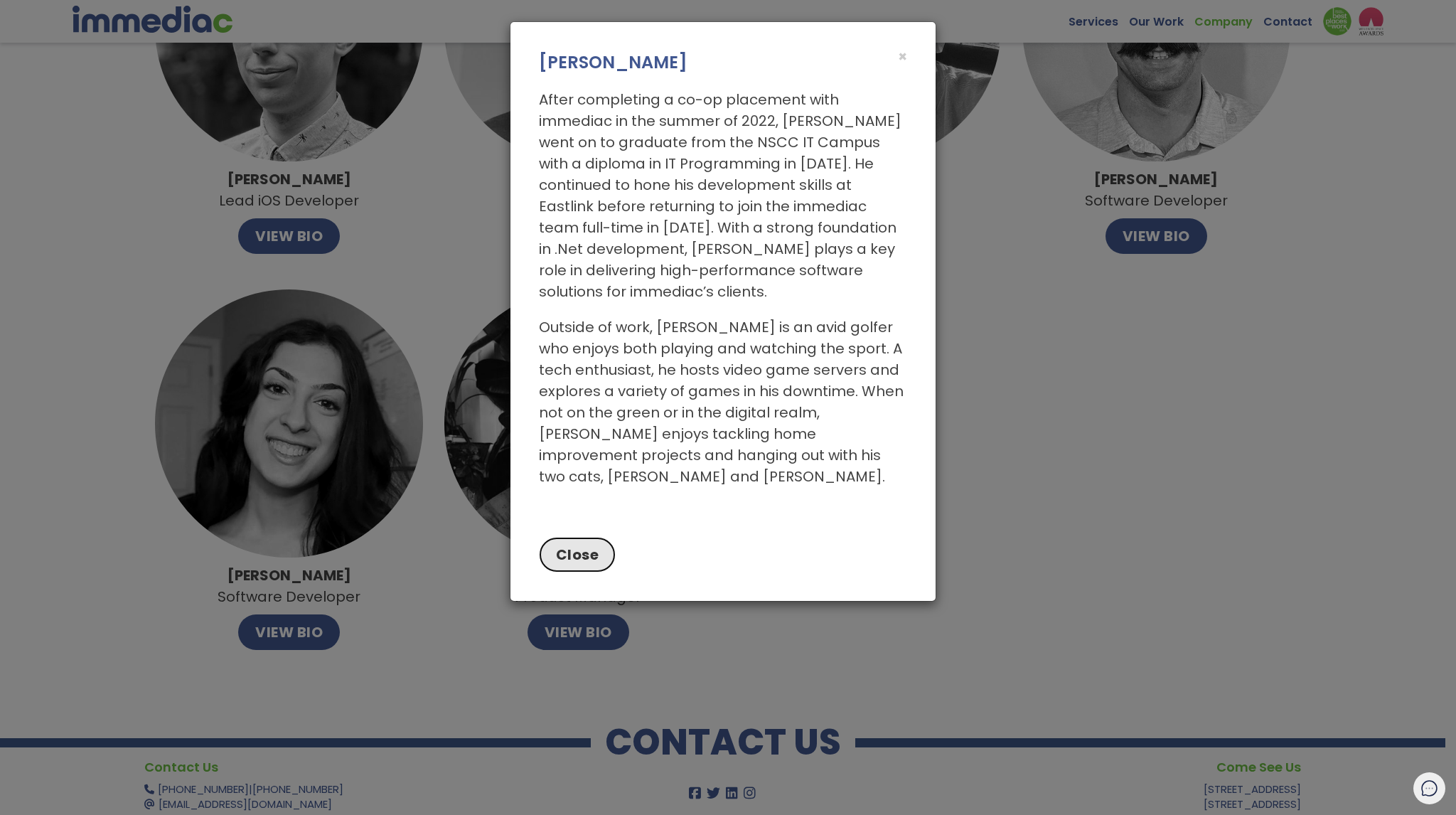
click at [583, 537] on button "Close" at bounding box center [578, 554] width 77 height 36
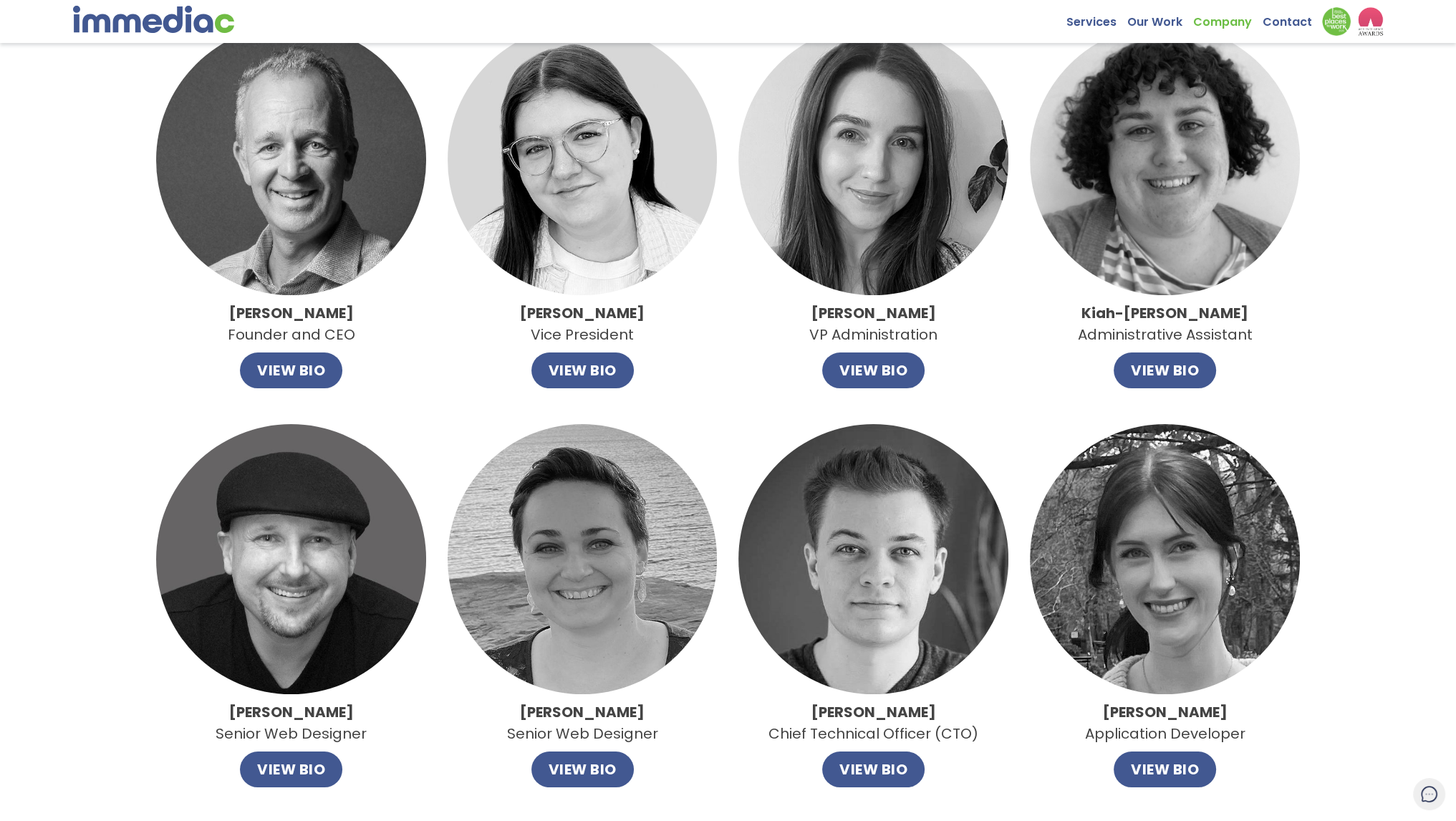
scroll to position [143, 0]
click at [1213, 781] on div "Ellen Lewis Application Developer VIEW BIO" at bounding box center [1164, 606] width 270 height 363
click at [1202, 773] on button "VIEW BIO" at bounding box center [1164, 769] width 102 height 36
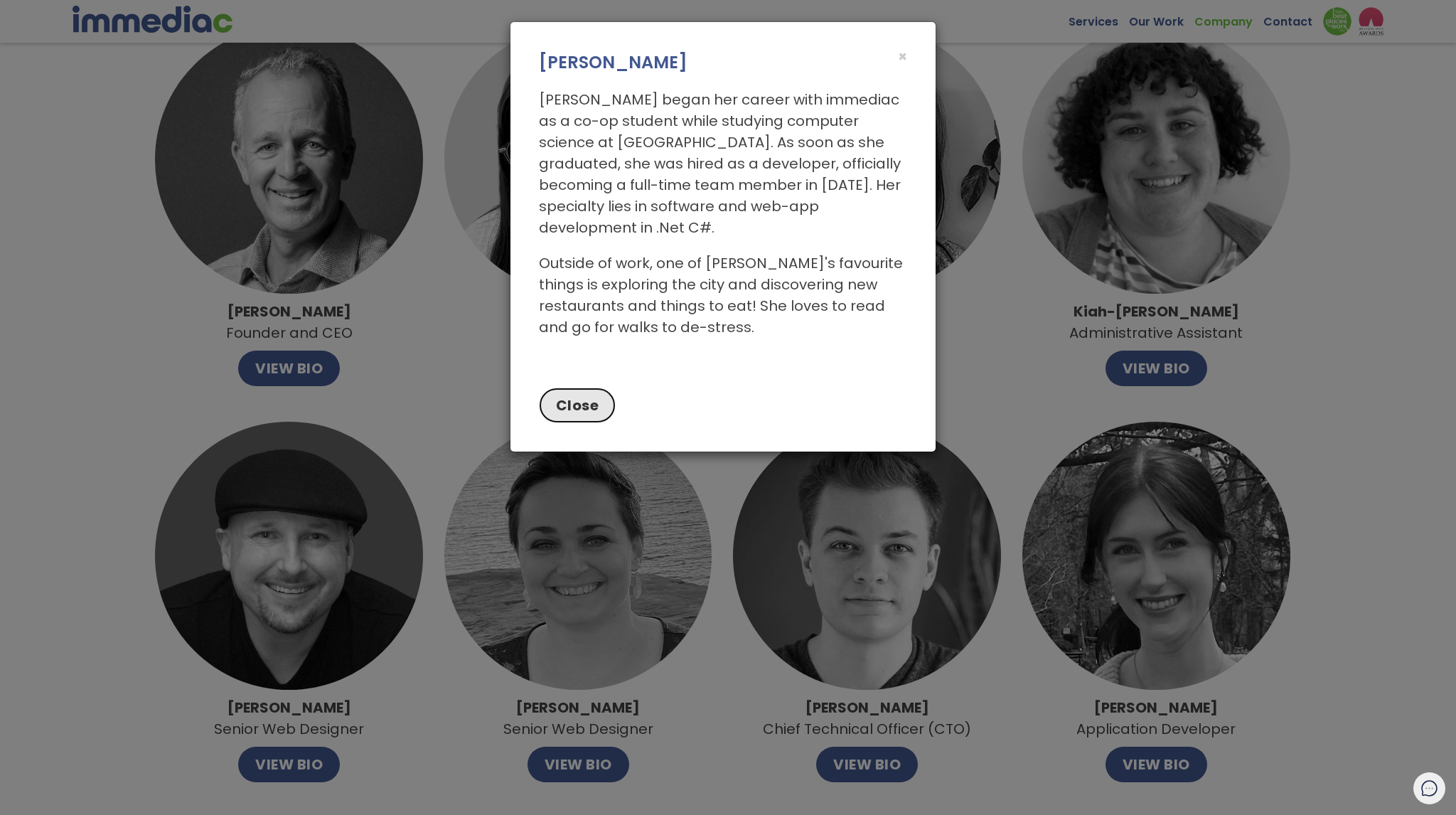
click at [585, 387] on button "Close" at bounding box center [578, 404] width 77 height 36
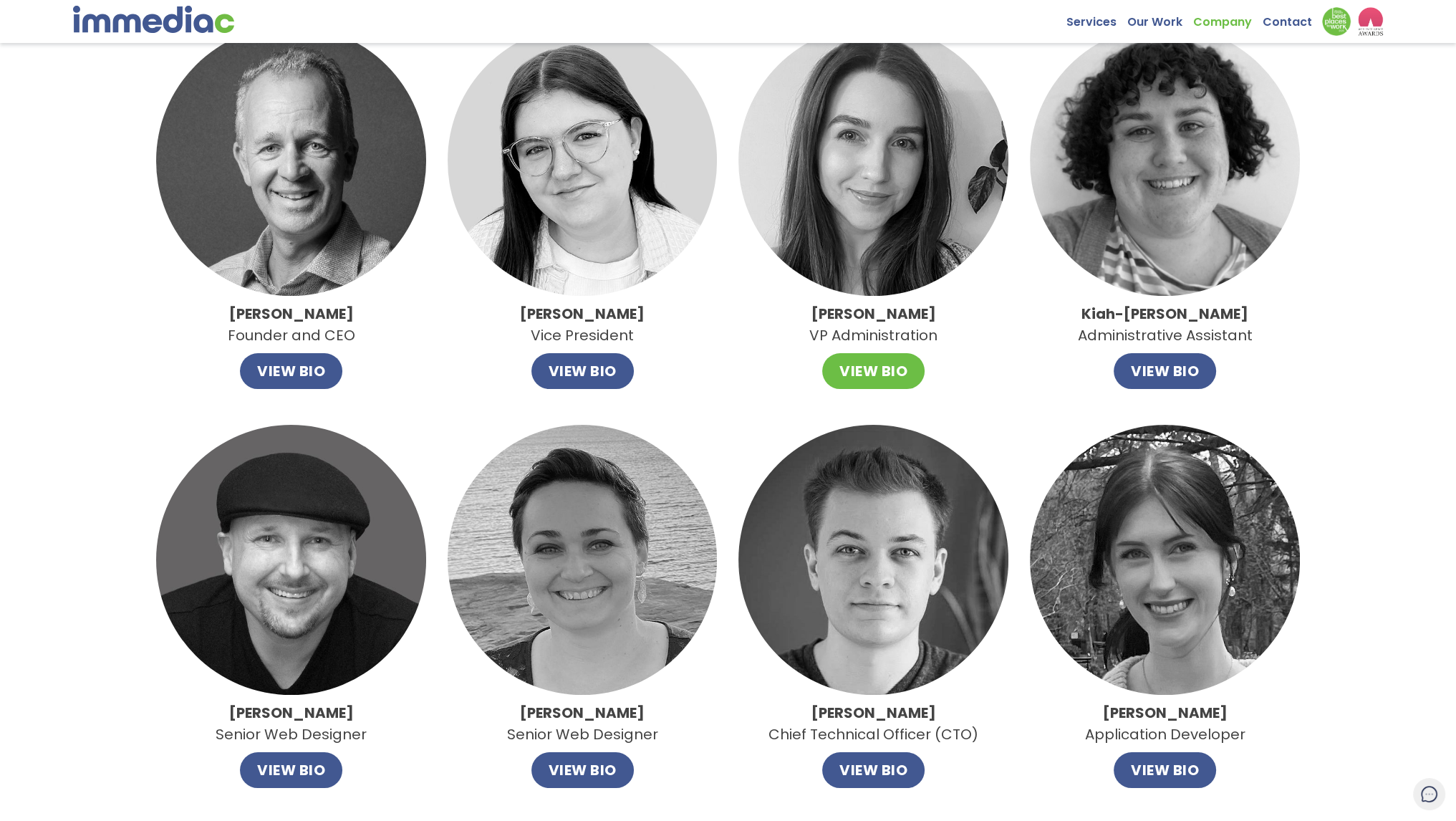
click at [920, 362] on button "VIEW BIO" at bounding box center [873, 371] width 102 height 36
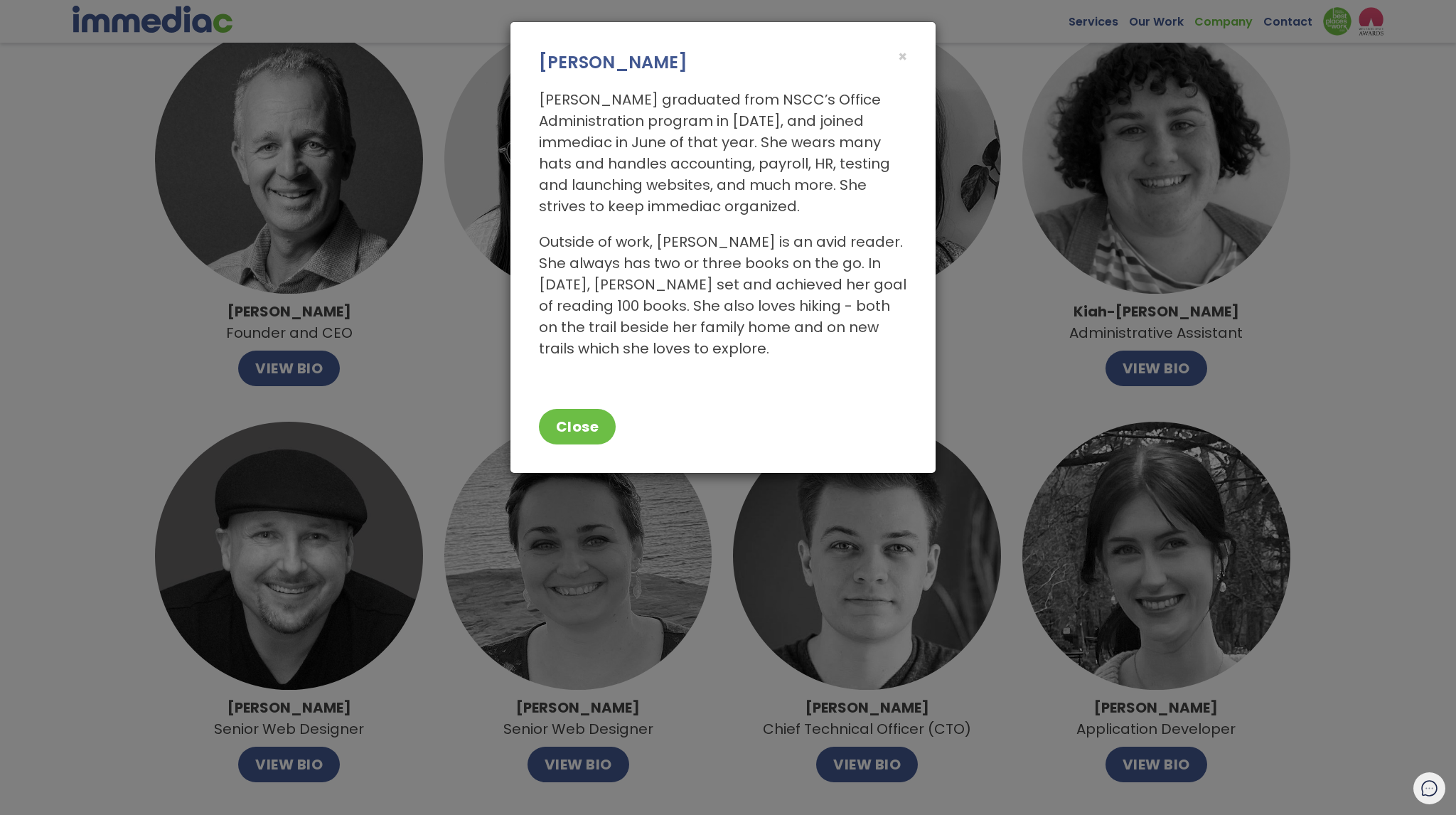
click at [615, 424] on div "Close" at bounding box center [723, 430] width 425 height 85
click at [612, 424] on button "Close" at bounding box center [578, 426] width 77 height 36
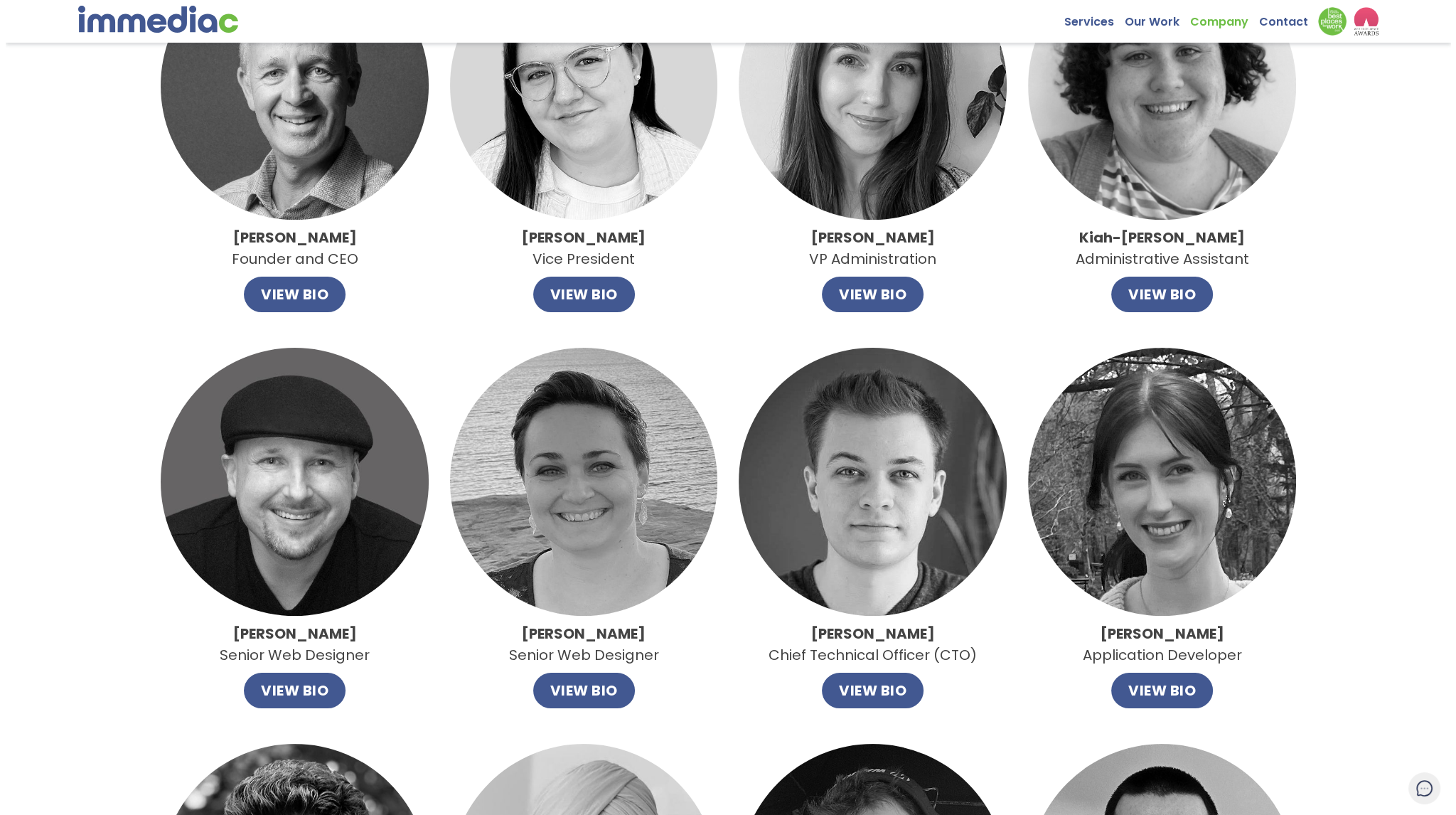
scroll to position [356, 0]
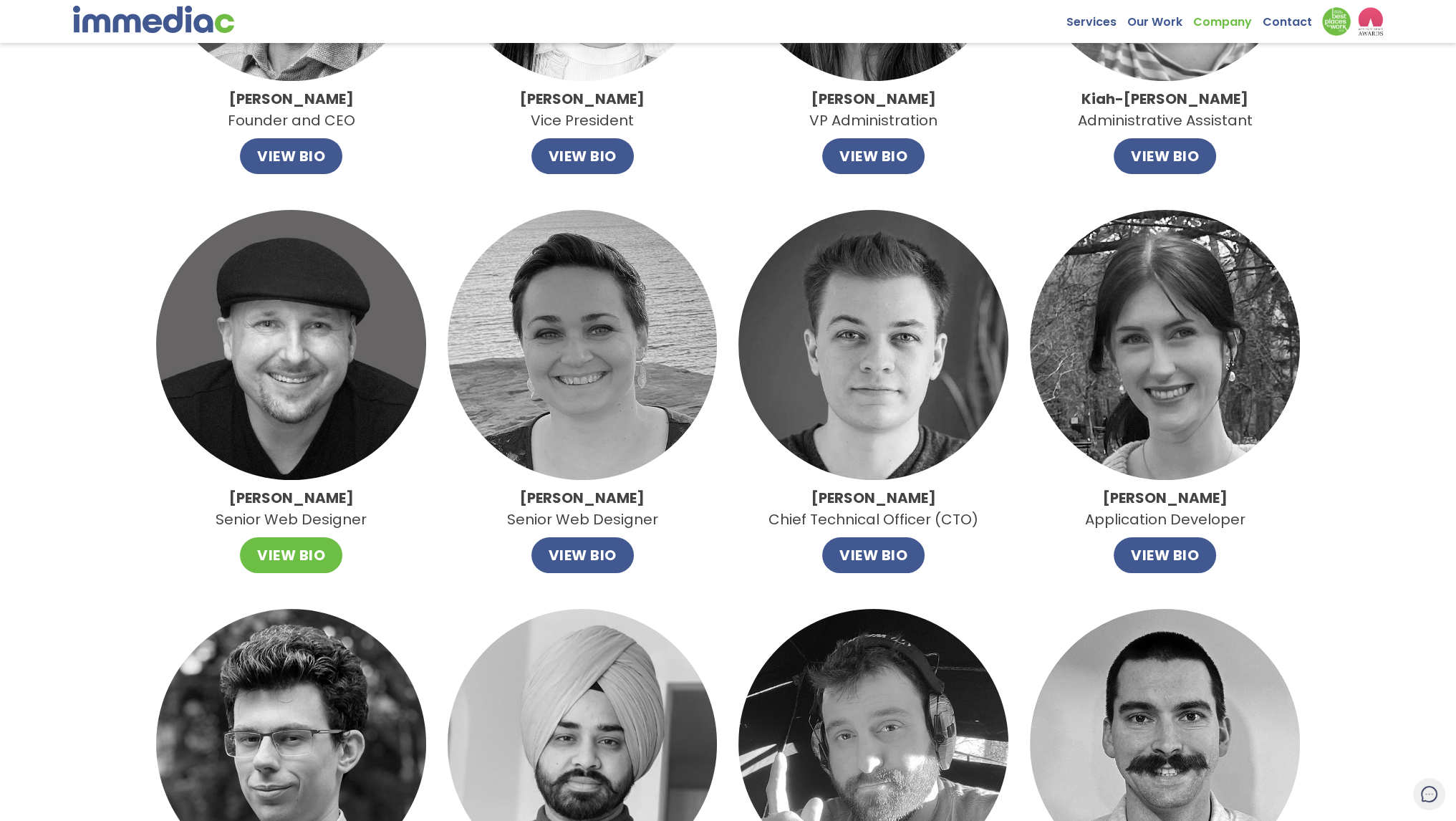
click at [313, 551] on button "VIEW BIO" at bounding box center [291, 555] width 102 height 36
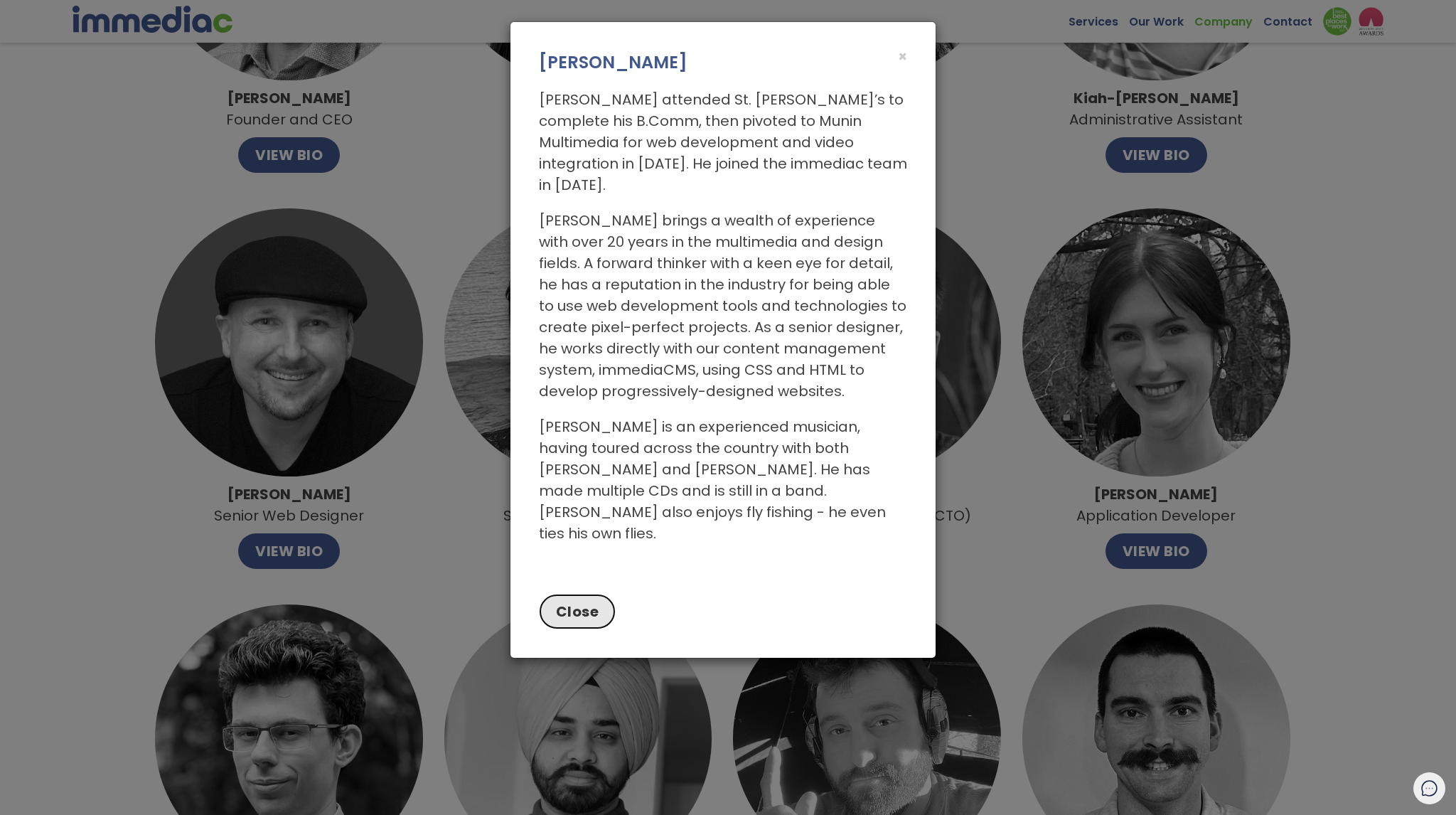
click at [563, 594] on button "Close" at bounding box center [578, 611] width 77 height 36
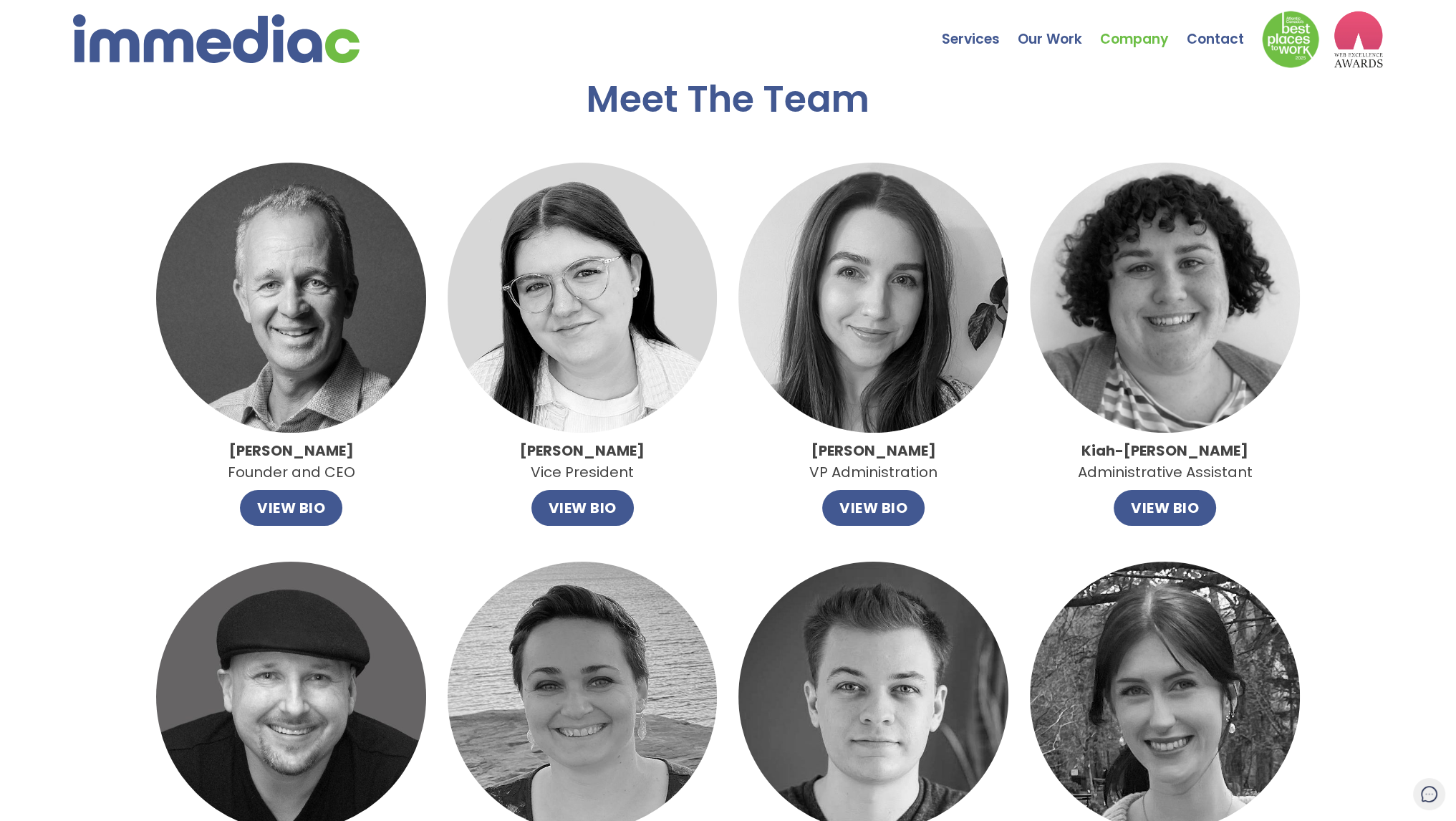
scroll to position [0, 0]
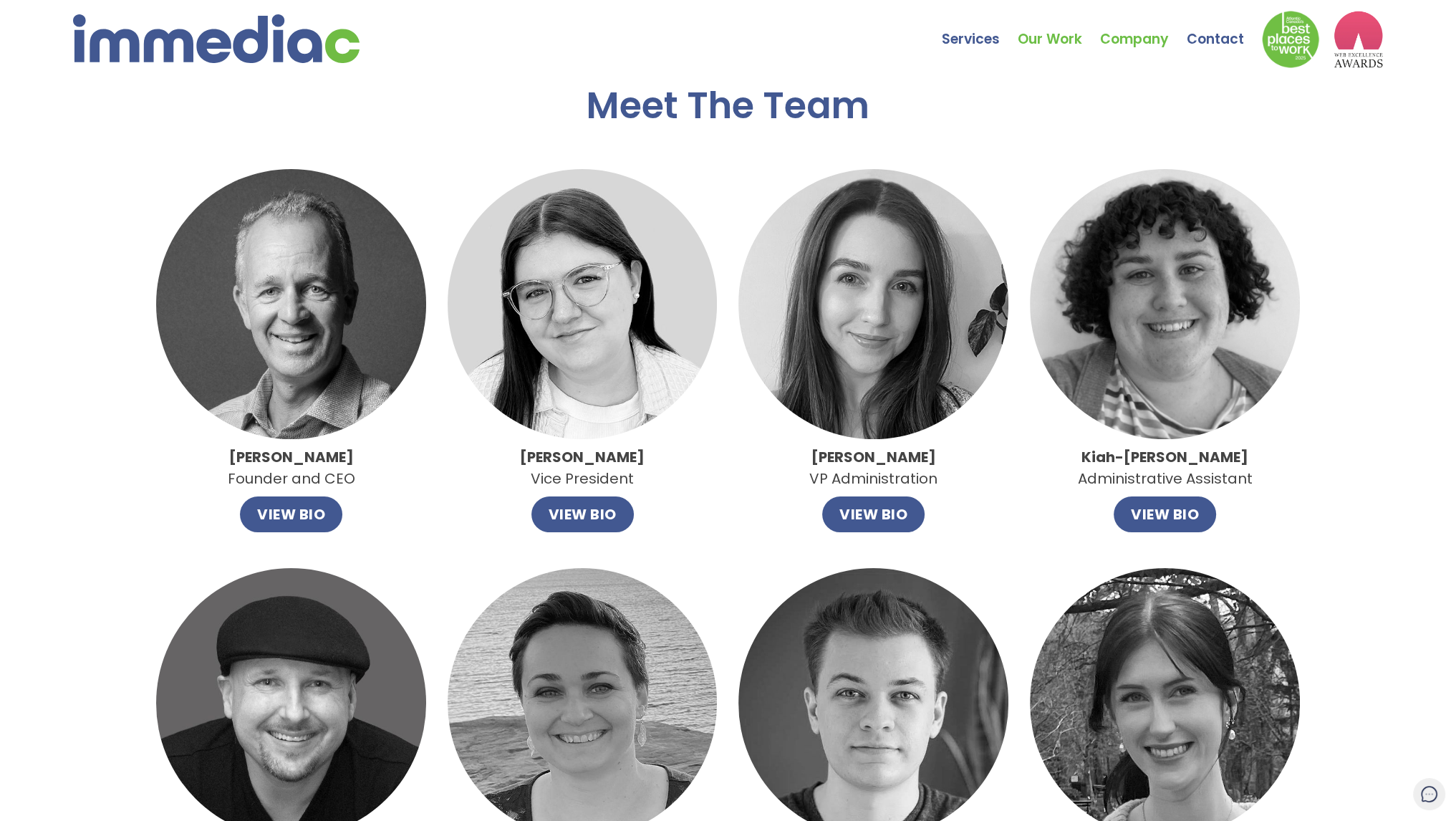
click at [1044, 39] on link "Our Work" at bounding box center [1058, 28] width 82 height 50
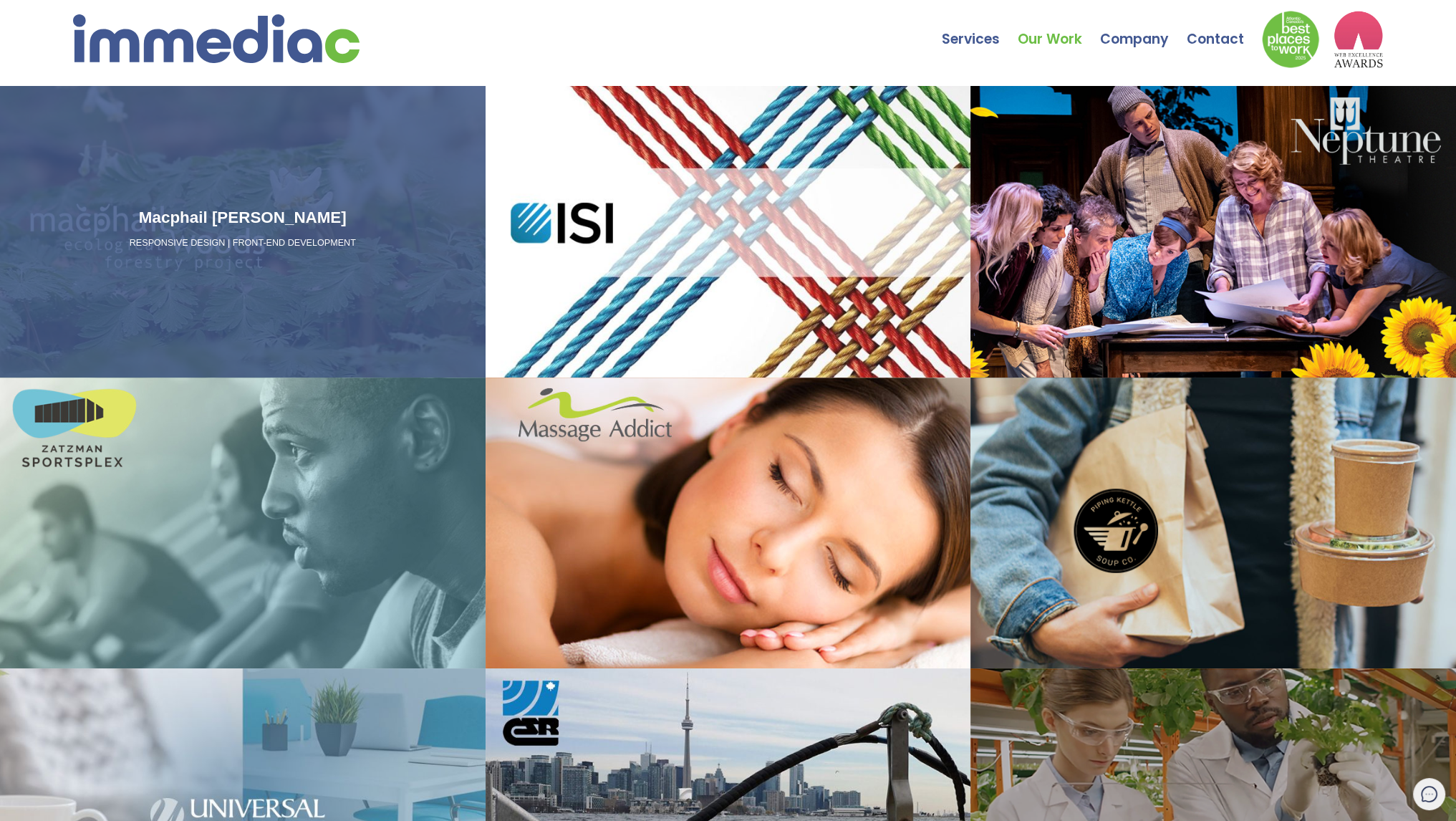
click at [291, 247] on p "RESPONSIVE DESIGN | FRONT-END DEVELOPMENT" at bounding box center [243, 244] width 474 height 13
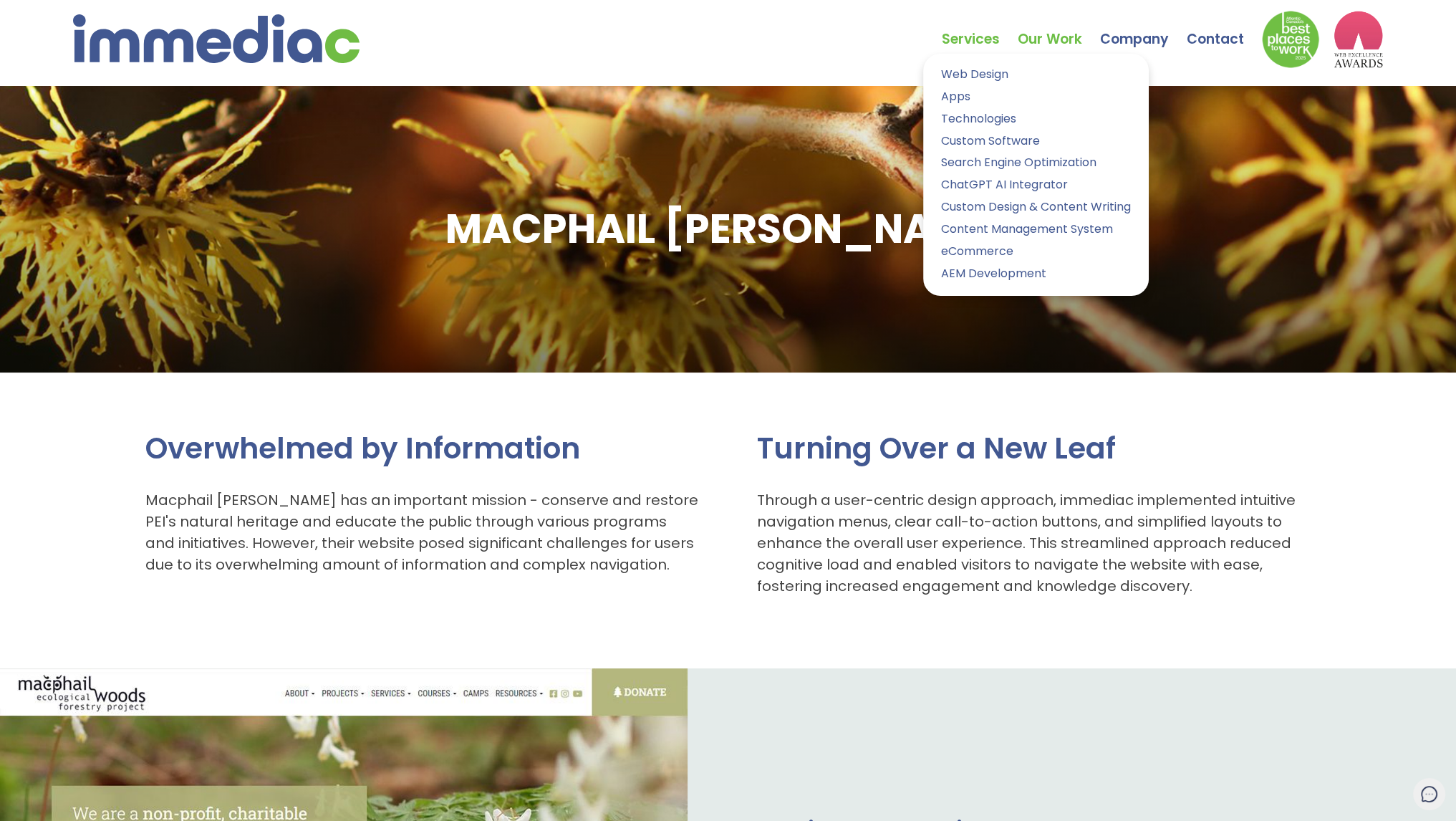
click at [988, 38] on link "Services" at bounding box center [979, 28] width 76 height 50
click at [992, 73] on link "Web Design" at bounding box center [1035, 75] width 204 height 21
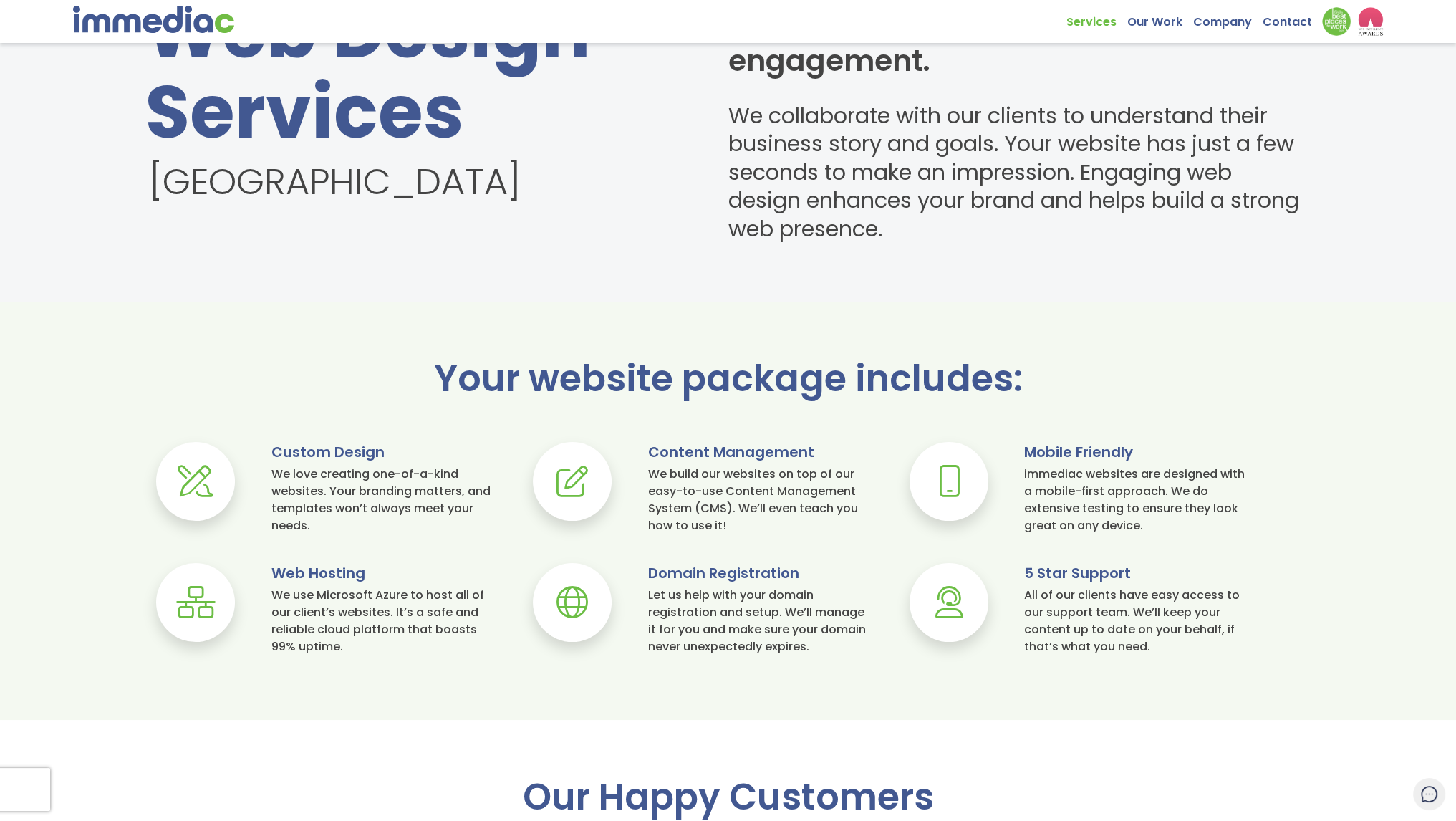
scroll to position [860, 0]
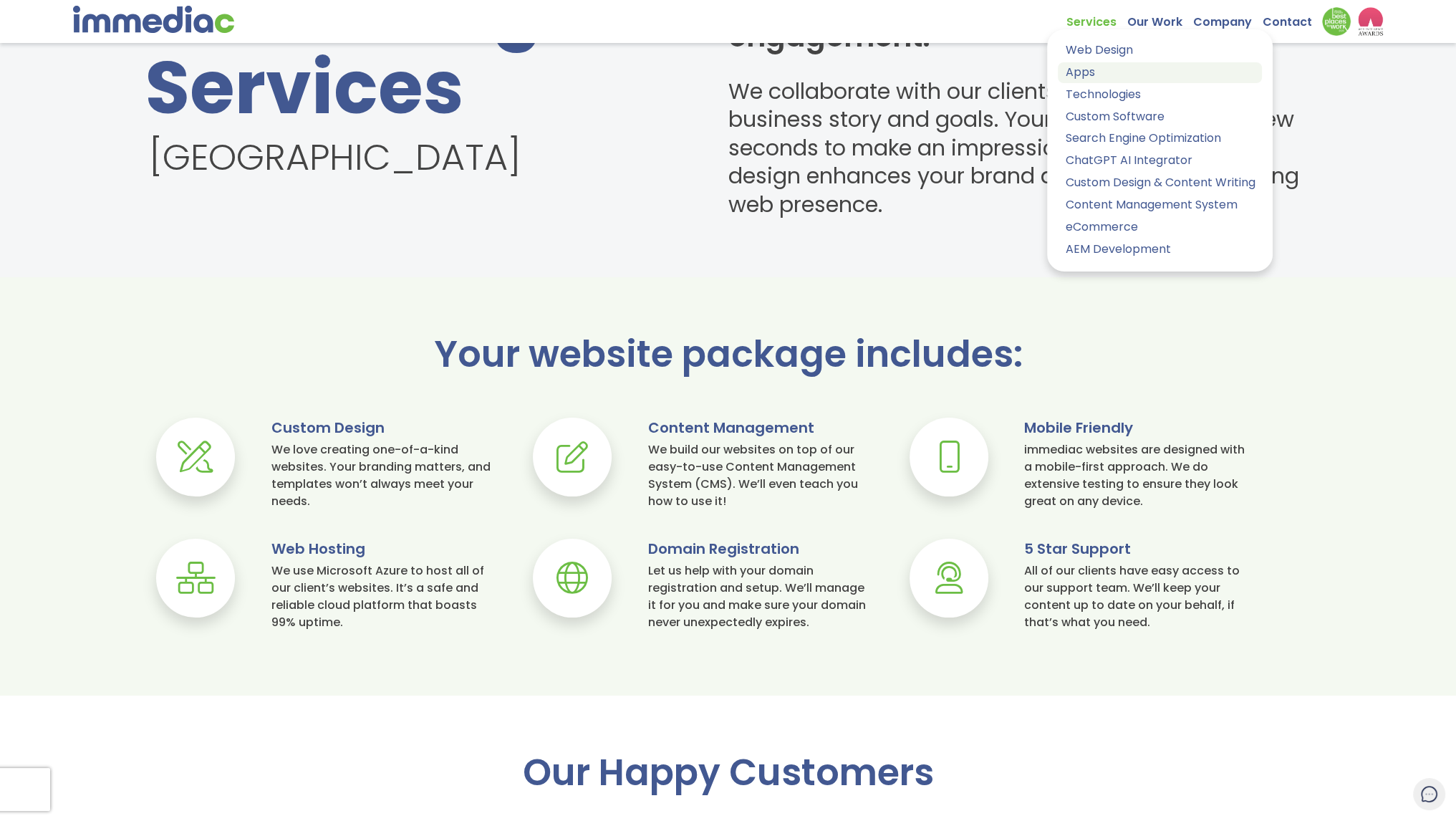
click at [1099, 74] on link "Apps" at bounding box center [1159, 73] width 204 height 21
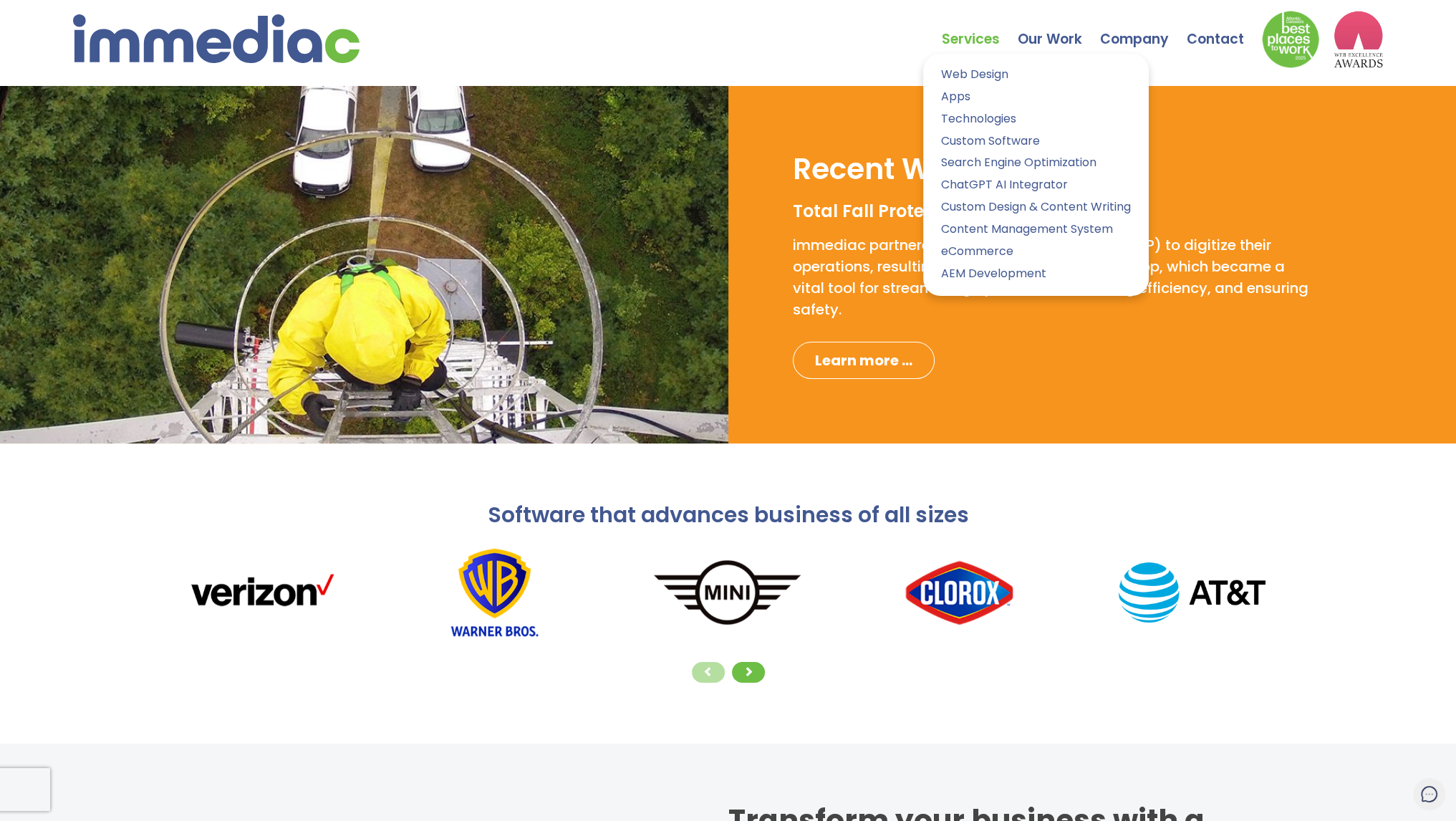
click at [972, 41] on link "Services" at bounding box center [979, 28] width 76 height 50
click at [366, 45] on div "Services Web Design Apps Technologies Custom Software Search Engine Optimizatio…" at bounding box center [728, 34] width 1311 height 68
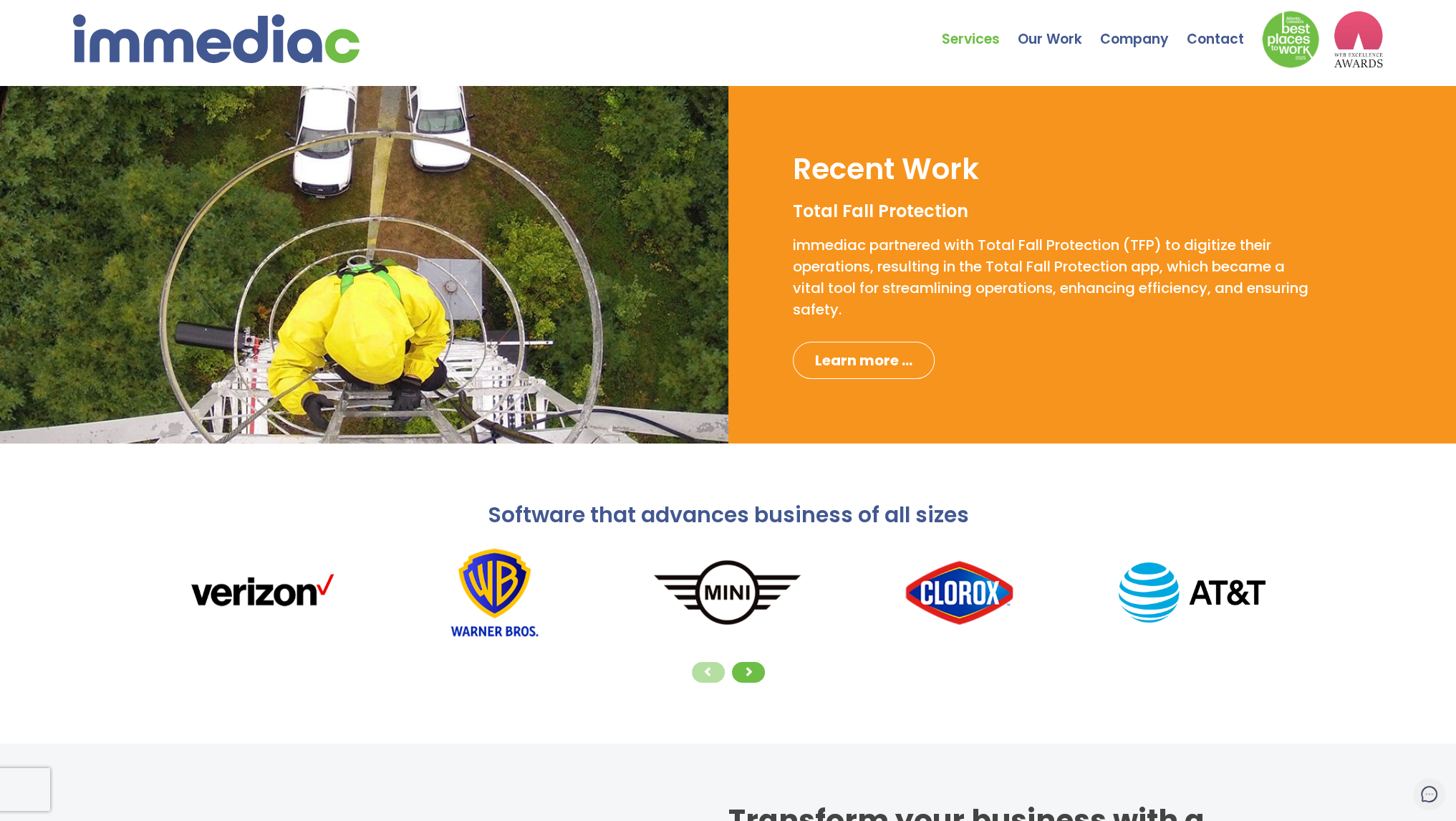
click at [338, 39] on img at bounding box center [216, 39] width 286 height 49
